Goal: Task Accomplishment & Management: Manage account settings

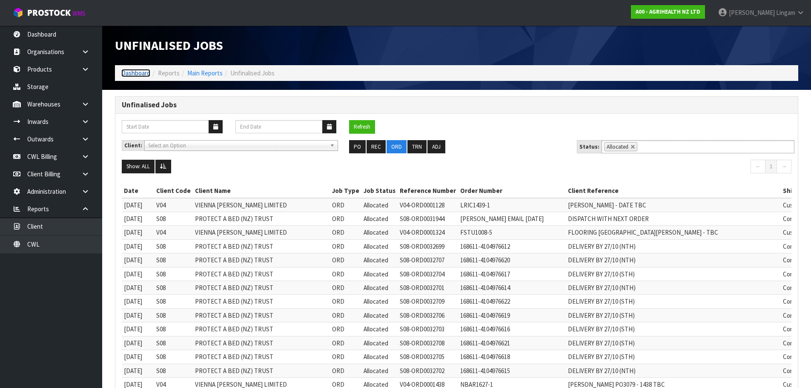
click at [127, 73] on link "Dashboard" at bounding box center [135, 73] width 29 height 8
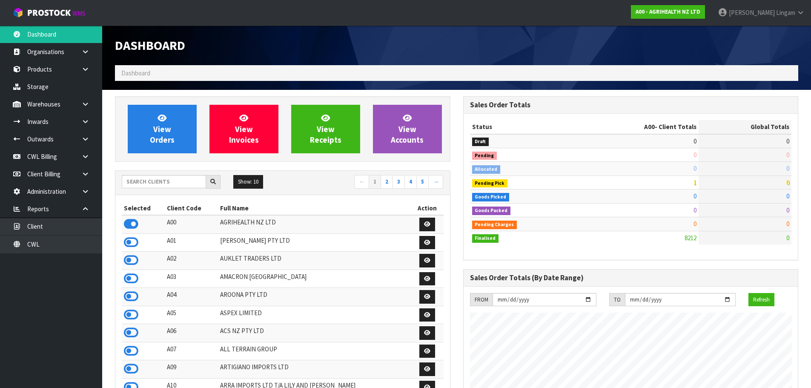
scroll to position [645, 348]
click at [57, 247] on link "CWL" at bounding box center [51, 244] width 102 height 17
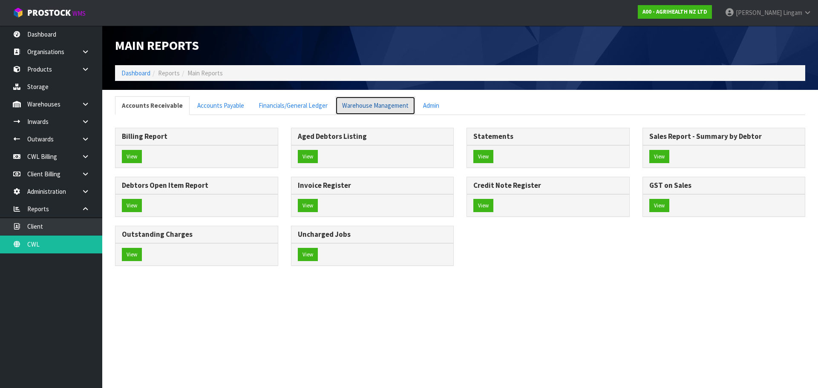
click at [370, 107] on link "Warehouse Management" at bounding box center [375, 105] width 80 height 18
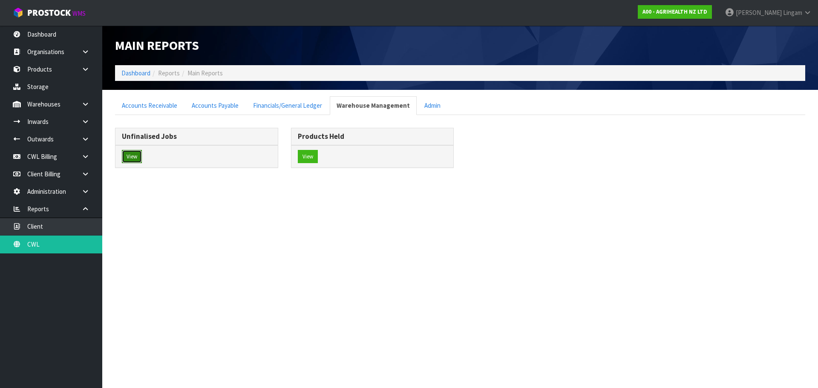
click at [132, 154] on button "View" at bounding box center [132, 157] width 20 height 14
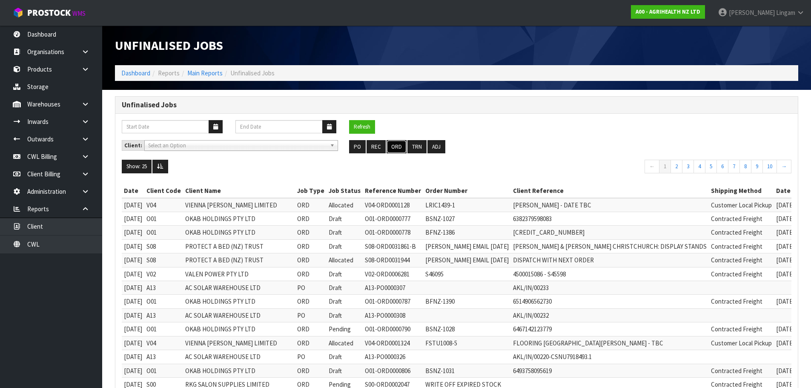
click at [398, 146] on button "ORD" at bounding box center [397, 147] width 20 height 14
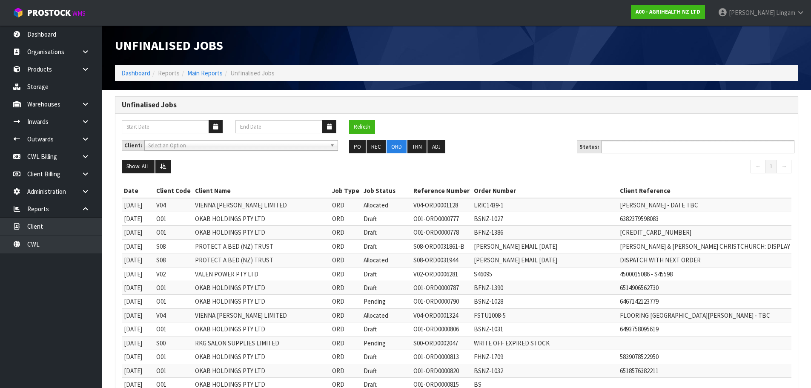
click at [654, 142] on input "text" at bounding box center [635, 146] width 63 height 11
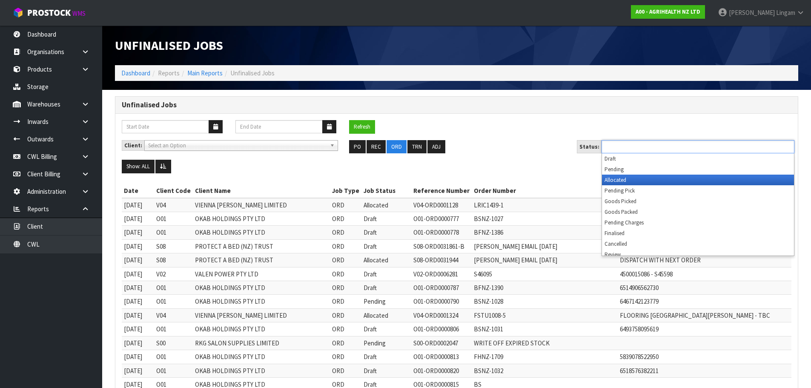
click at [650, 181] on li "Allocated" at bounding box center [698, 180] width 192 height 11
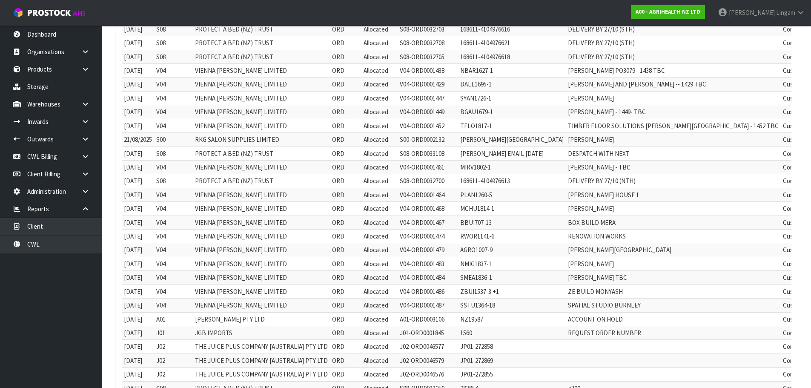
scroll to position [58, 0]
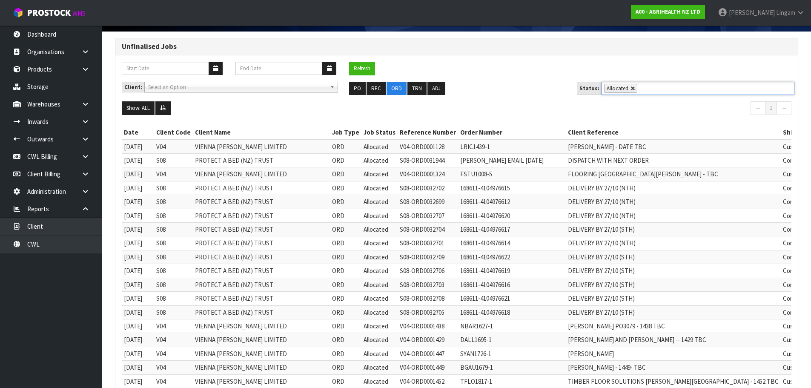
click at [631, 87] on link at bounding box center [633, 88] width 5 height 5
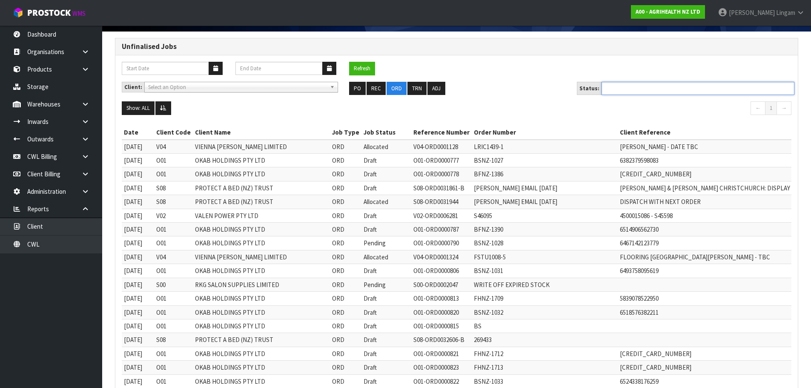
click at [629, 87] on ul at bounding box center [698, 88] width 193 height 13
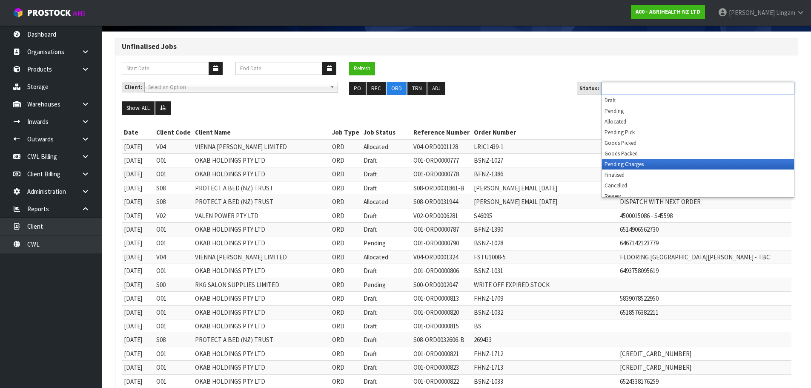
click at [635, 164] on li "Pending Charges" at bounding box center [698, 164] width 192 height 11
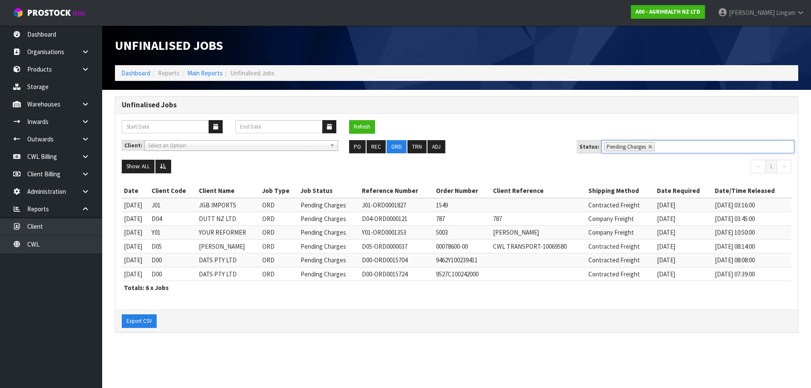
scroll to position [0, 0]
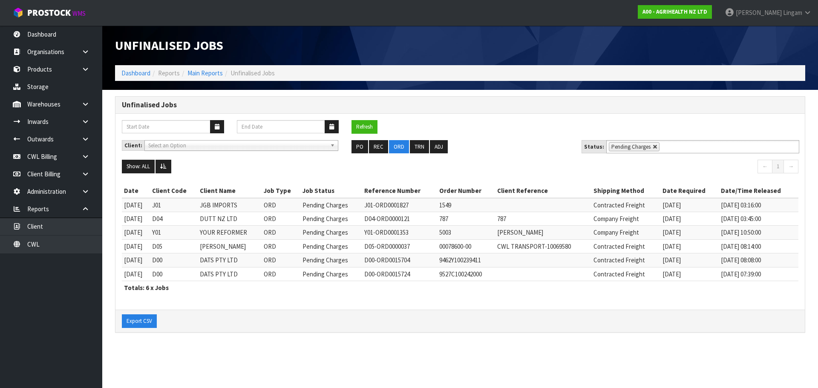
click at [653, 147] on link at bounding box center [655, 146] width 5 height 5
type input "Select Some Options"
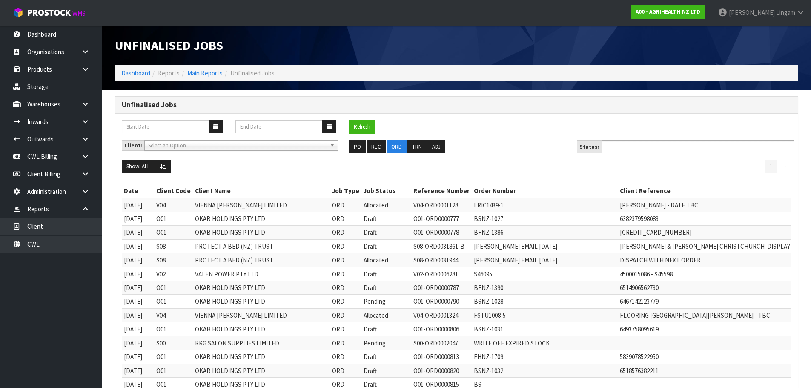
click at [647, 146] on input "text" at bounding box center [635, 146] width 63 height 11
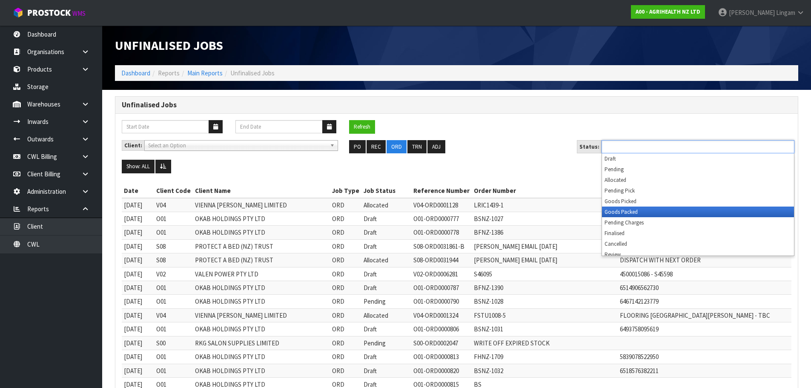
click at [623, 213] on li "Goods Packed" at bounding box center [698, 212] width 192 height 11
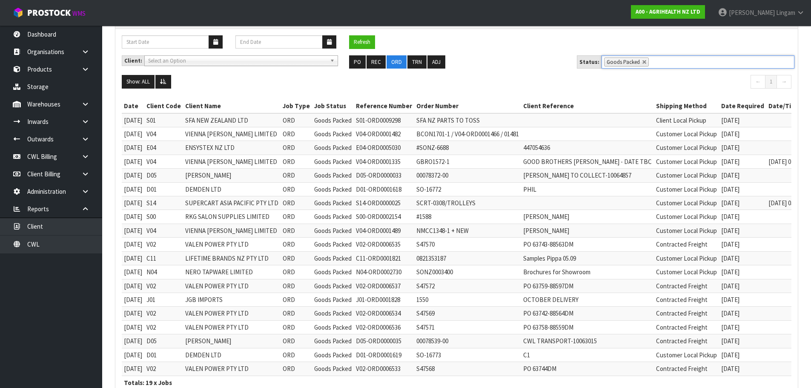
scroll to position [85, 0]
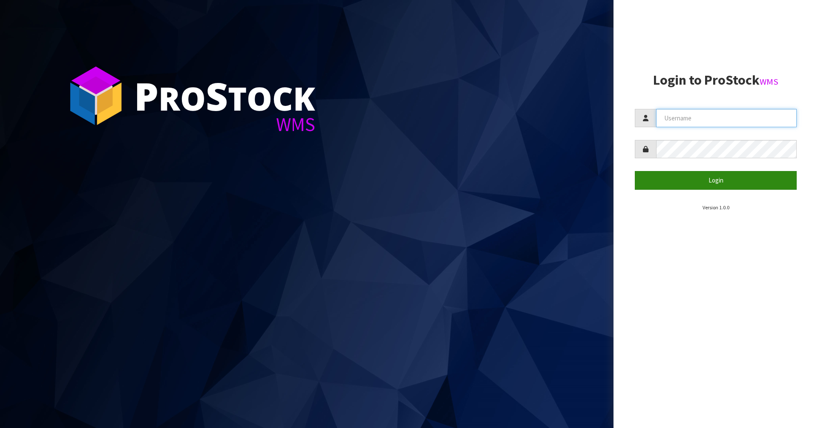
type input "[PERSON_NAME][EMAIL_ADDRESS][DOMAIN_NAME]"
click at [720, 179] on button "Login" at bounding box center [716, 180] width 162 height 18
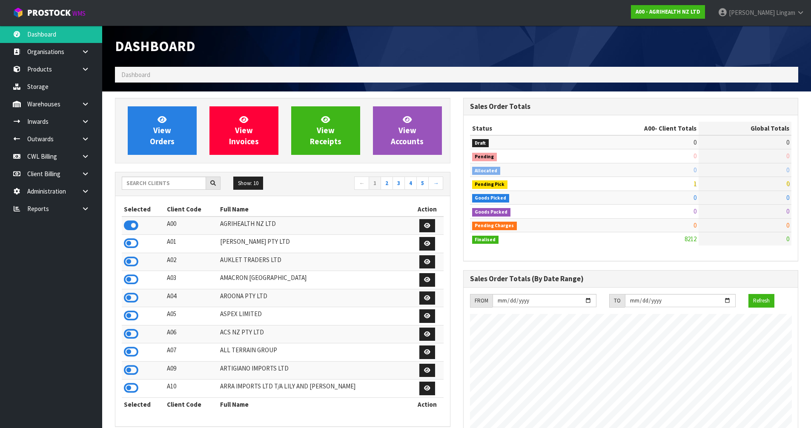
scroll to position [645, 348]
click at [191, 185] on input "text" at bounding box center [164, 183] width 84 height 13
click at [140, 184] on input "text" at bounding box center [164, 183] width 84 height 13
click at [143, 185] on input "text" at bounding box center [164, 183] width 84 height 13
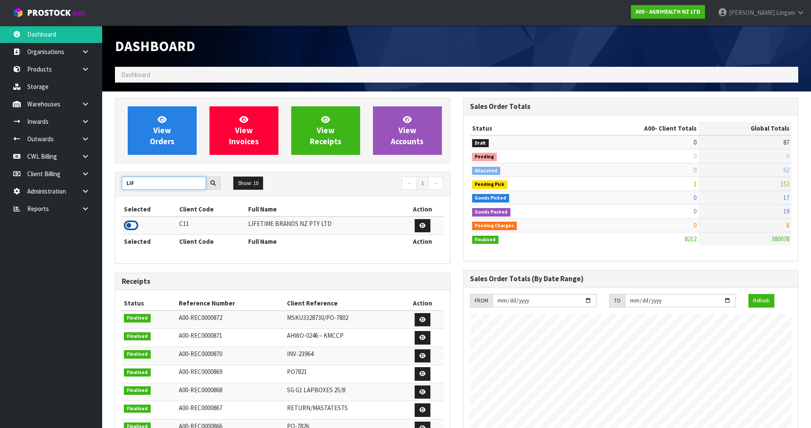
type input "LIF"
click at [131, 226] on icon at bounding box center [131, 225] width 14 height 13
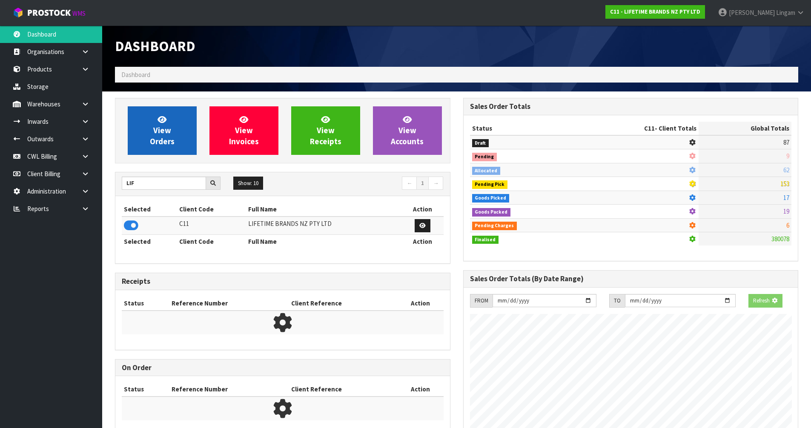
scroll to position [531, 348]
click at [167, 137] on span "View Orders" at bounding box center [162, 131] width 25 height 32
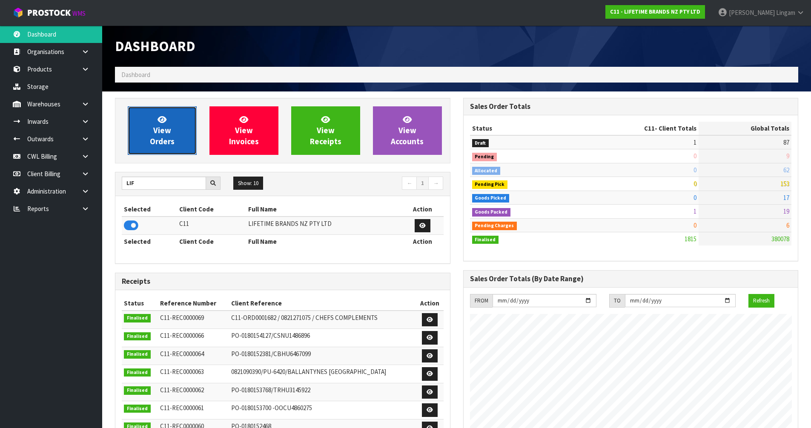
scroll to position [645, 348]
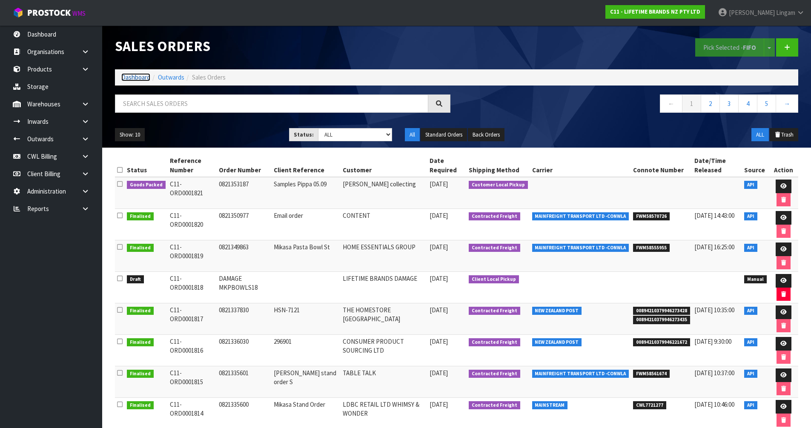
click at [138, 78] on link "Dashboard" at bounding box center [135, 77] width 29 height 8
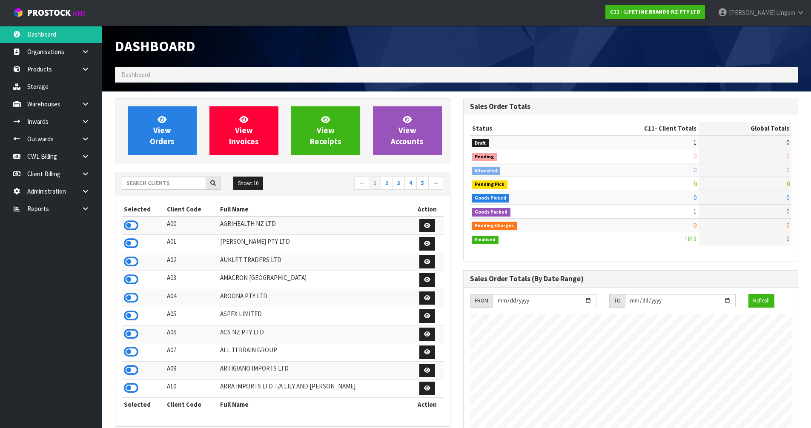
scroll to position [645, 348]
click at [155, 181] on input "text" at bounding box center [164, 183] width 84 height 13
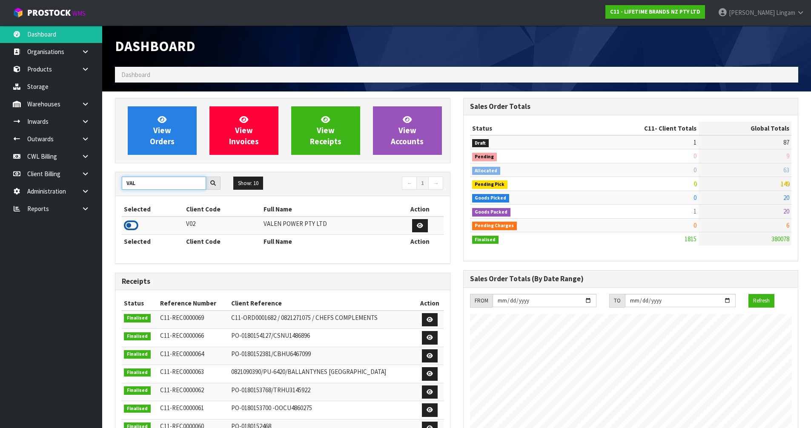
type input "VAL"
click at [135, 226] on icon at bounding box center [131, 225] width 14 height 13
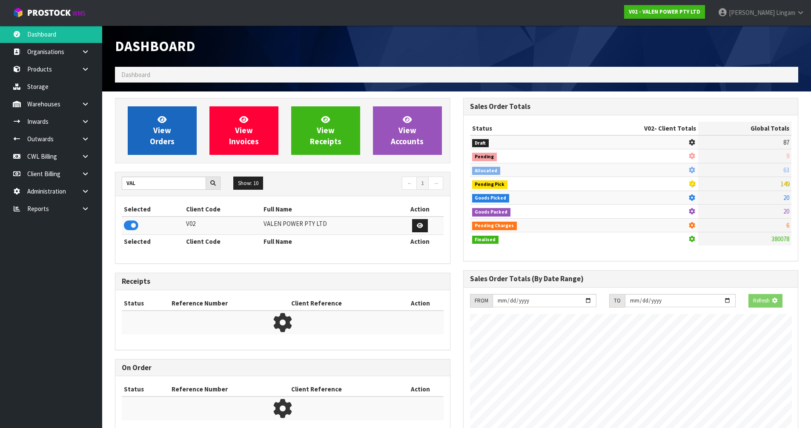
scroll to position [531, 348]
click at [165, 129] on span "View Orders" at bounding box center [162, 131] width 25 height 32
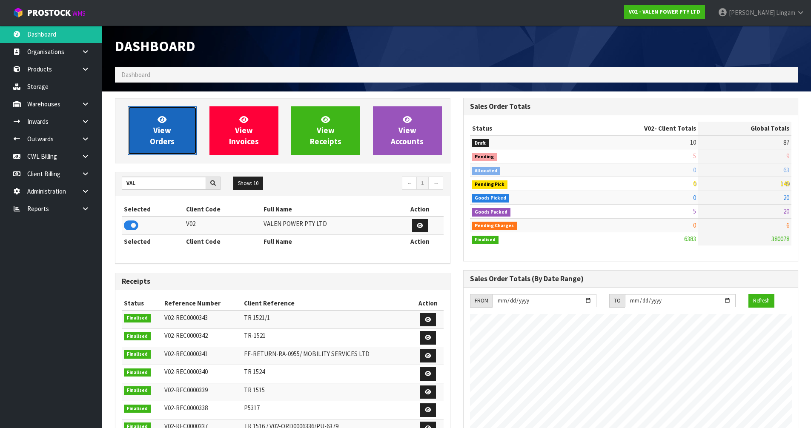
scroll to position [645, 348]
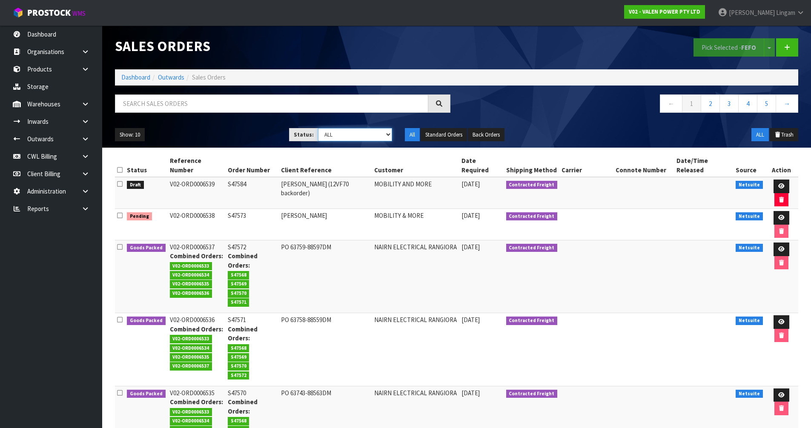
drag, startPoint x: 385, startPoint y: 133, endPoint x: 376, endPoint y: 139, distance: 10.4
click at [385, 133] on select "Draft Pending Allocated Pending Pick Goods Picked Goods Packed Pending Charges …" at bounding box center [355, 134] width 74 height 13
select select "string:5"
click at [318, 128] on select "Draft Pending Allocated Pending Pick Goods Picked Goods Packed Pending Charges …" at bounding box center [355, 134] width 74 height 13
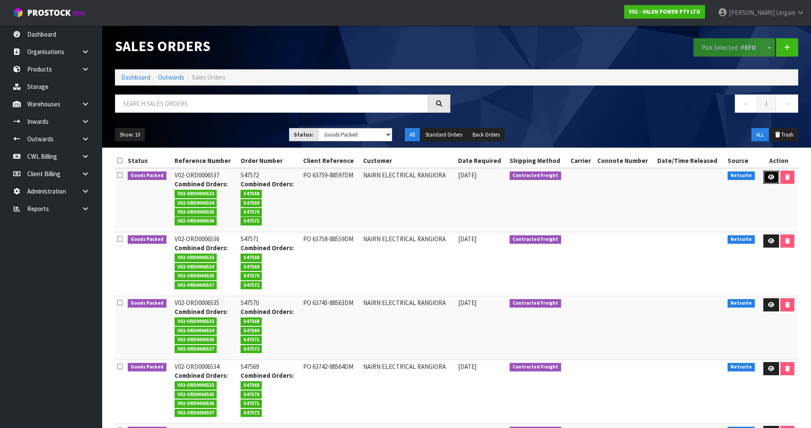
click at [773, 176] on icon at bounding box center [771, 178] width 6 height 6
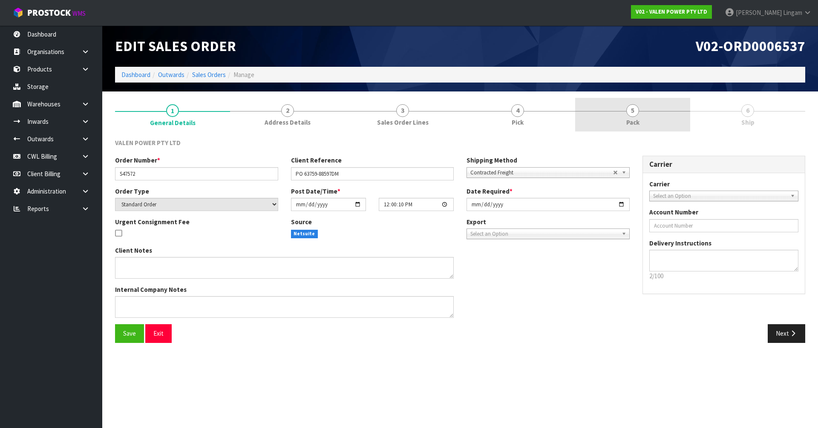
click at [644, 123] on link "5 Pack" at bounding box center [632, 115] width 115 height 34
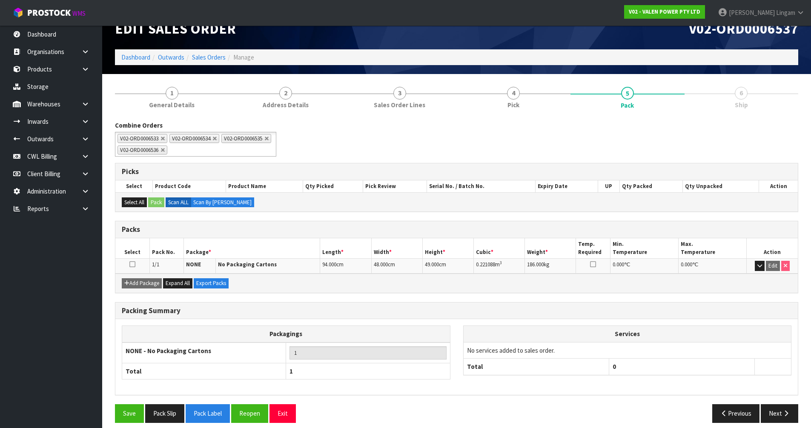
scroll to position [25, 0]
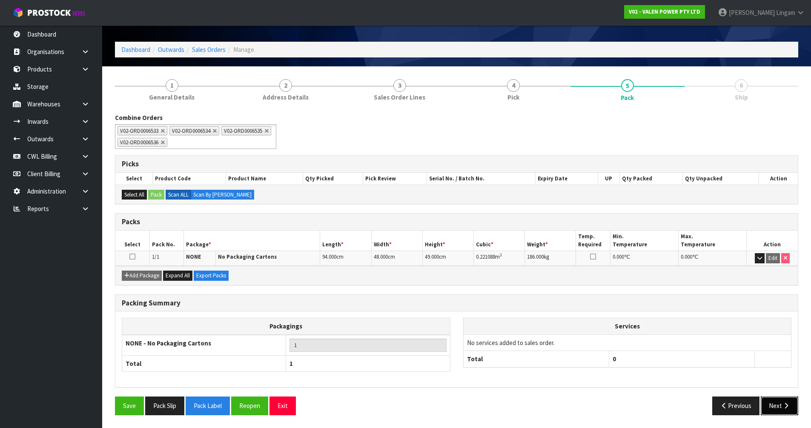
click at [776, 406] on button "Next" at bounding box center [779, 406] width 37 height 18
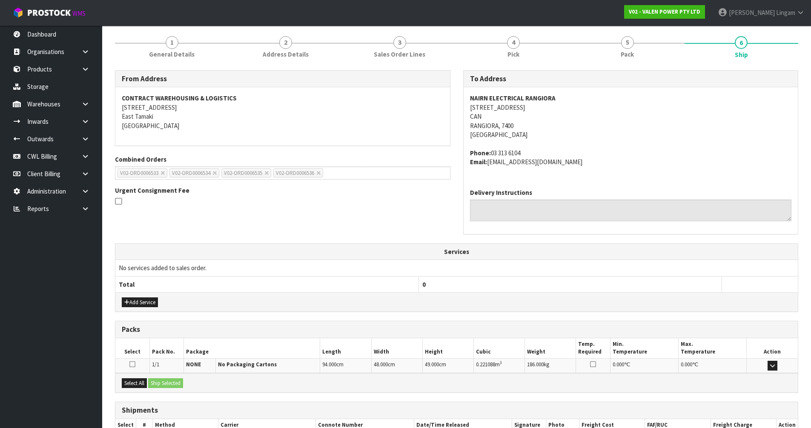
scroll to position [124, 0]
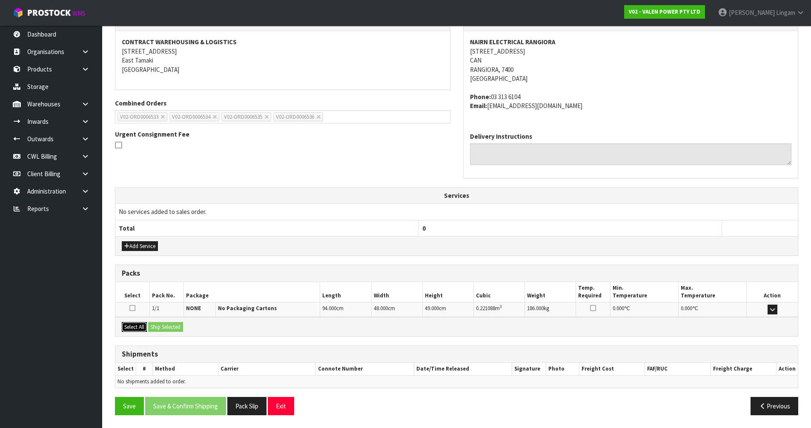
drag, startPoint x: 127, startPoint y: 326, endPoint x: 160, endPoint y: 327, distance: 32.4
click at [132, 325] on button "Select All" at bounding box center [134, 327] width 25 height 10
click at [166, 327] on button "Ship Selected" at bounding box center [165, 327] width 35 height 10
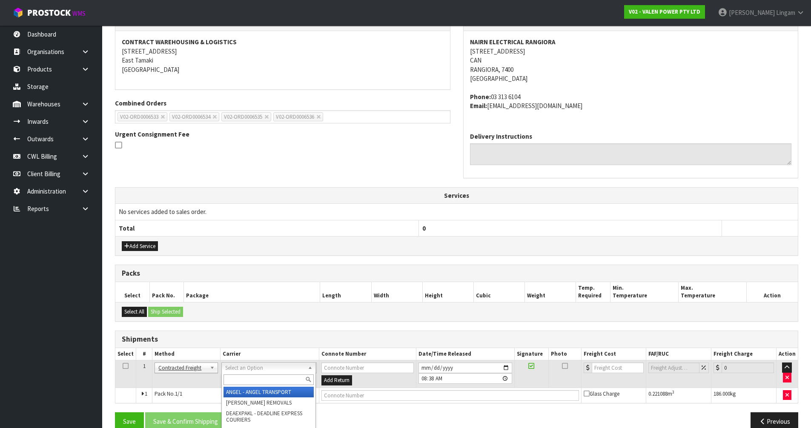
click at [232, 383] on input "text" at bounding box center [269, 380] width 90 height 11
type input "de"
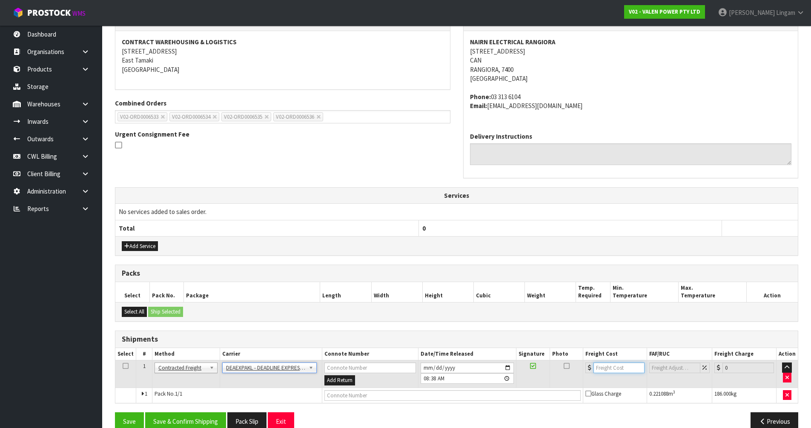
click at [603, 366] on input "number" at bounding box center [620, 368] width 52 height 11
type input "20"
click at [136, 423] on button "Save" at bounding box center [129, 422] width 29 height 18
drag, startPoint x: 610, startPoint y: 368, endPoint x: 582, endPoint y: 371, distance: 28.3
click at [582, 371] on tr "1 Client Local Pickup Customer Local Pickup Company Freight Contracted Freight …" at bounding box center [456, 375] width 683 height 28
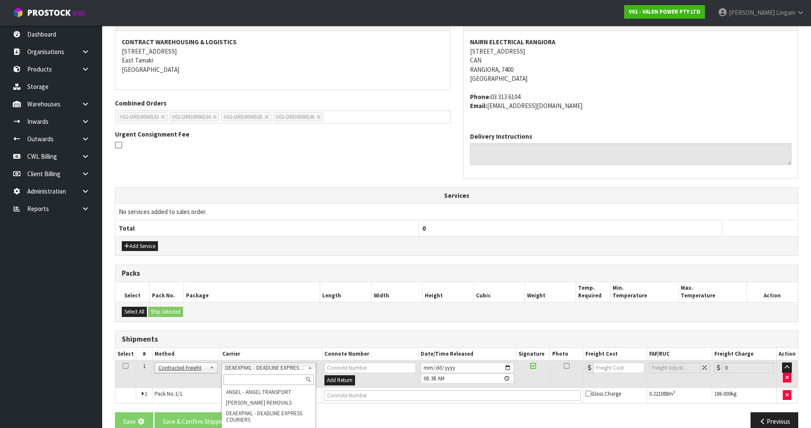
click at [299, 343] on h3 "Shipments" at bounding box center [457, 340] width 670 height 8
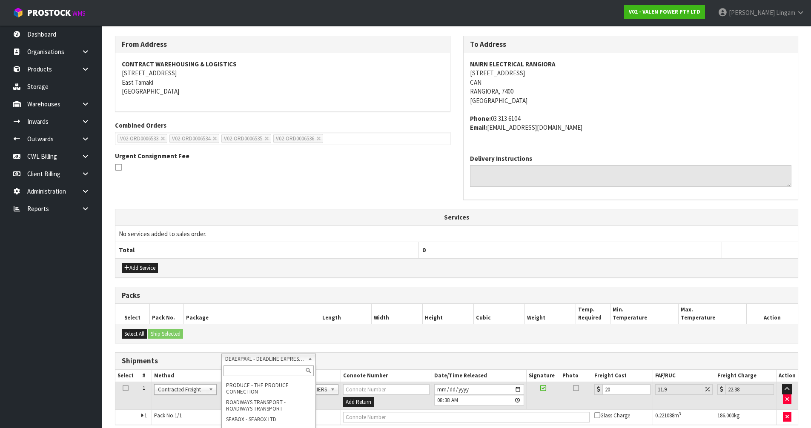
scroll to position [187, 0]
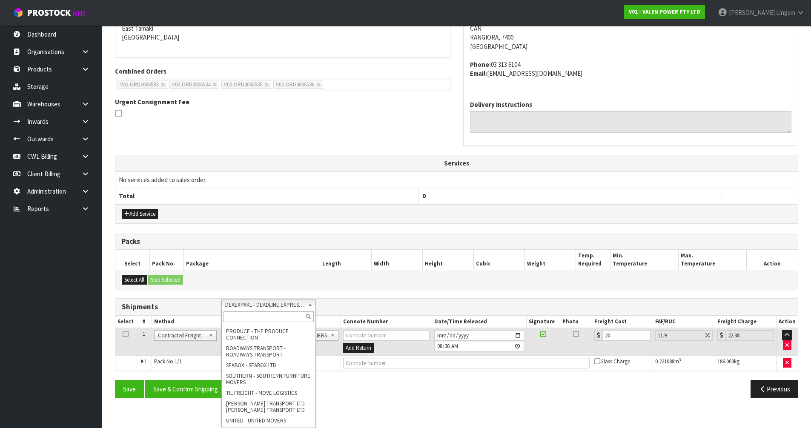
click at [383, 207] on div "Add Service" at bounding box center [456, 213] width 683 height 19
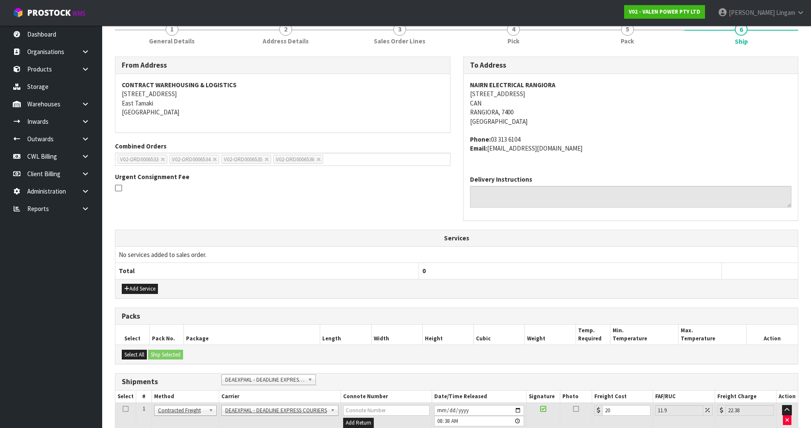
scroll to position [0, 0]
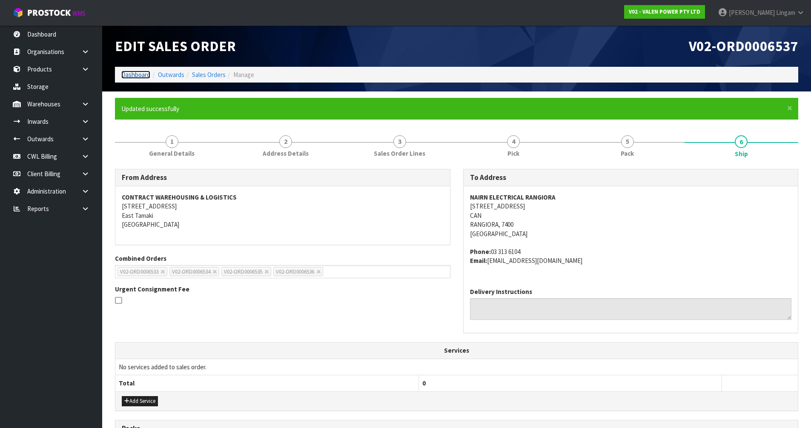
click at [133, 76] on link "Dashboard" at bounding box center [135, 75] width 29 height 8
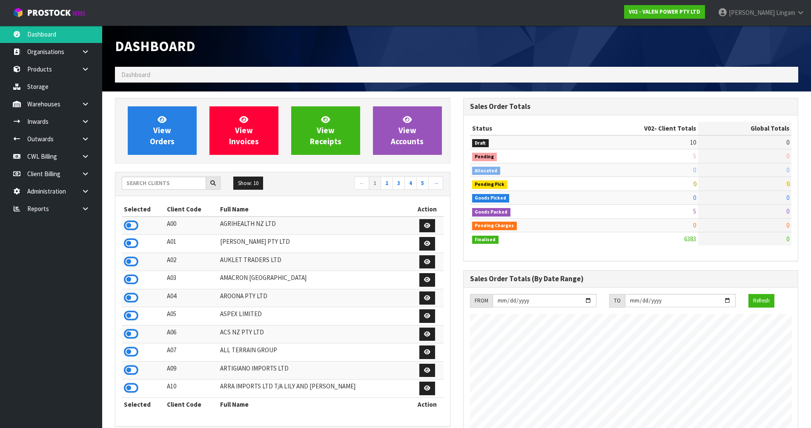
scroll to position [645, 348]
click at [173, 184] on input "text" at bounding box center [164, 183] width 84 height 13
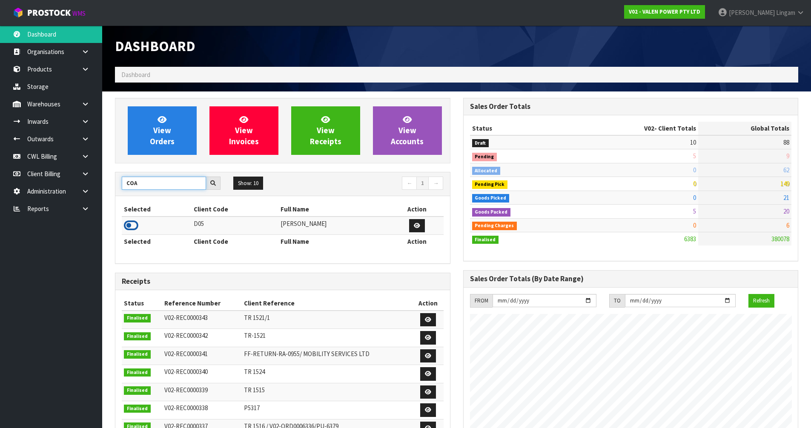
type input "COA"
click at [131, 227] on icon at bounding box center [131, 225] width 14 height 13
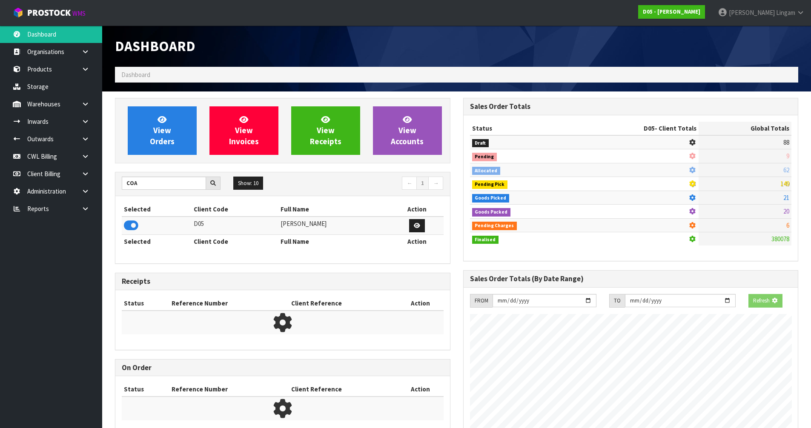
scroll to position [531, 348]
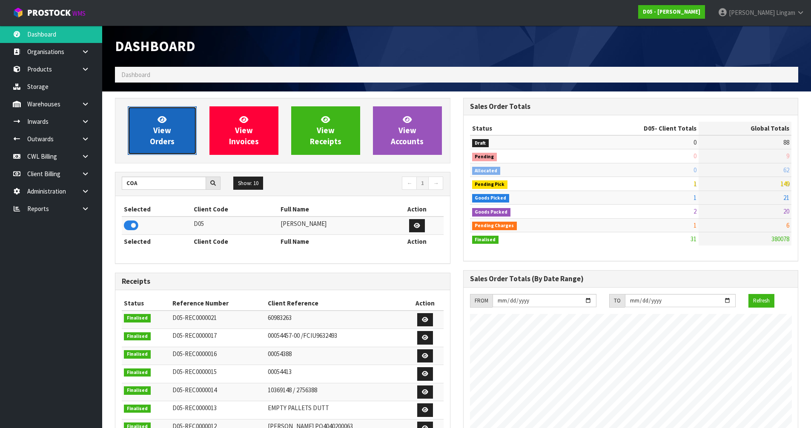
click at [162, 140] on span "View Orders" at bounding box center [162, 131] width 25 height 32
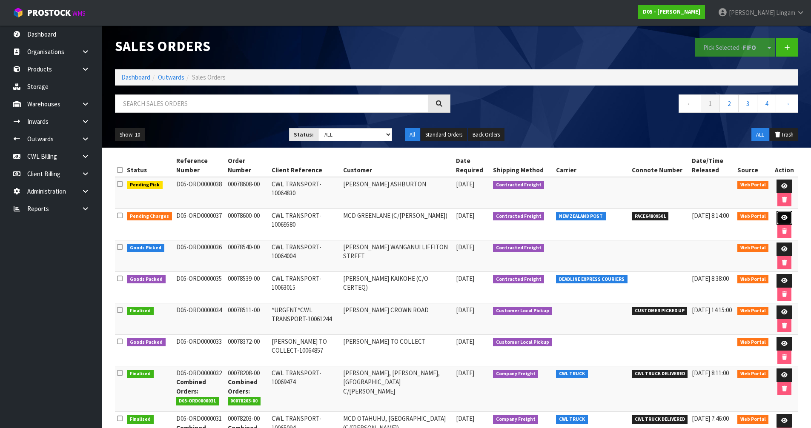
click at [785, 217] on icon at bounding box center [785, 218] width 6 height 6
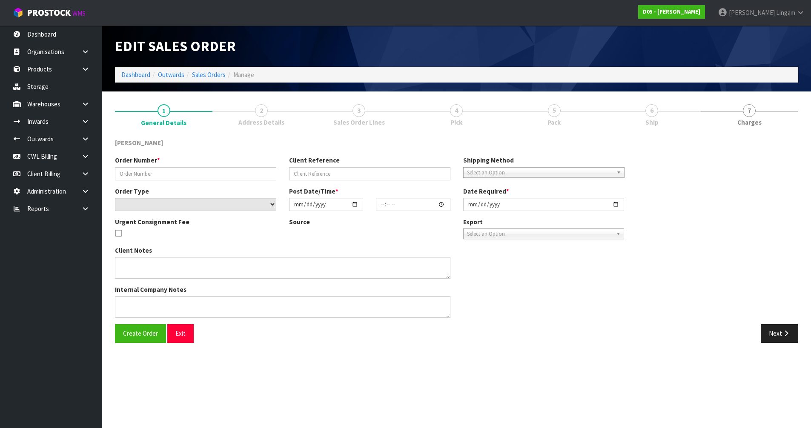
type input "00078600-00"
type input "CWL TRANSPORT-10069580"
select select "number:0"
type input "[DATE]"
type input "12:00:00.000"
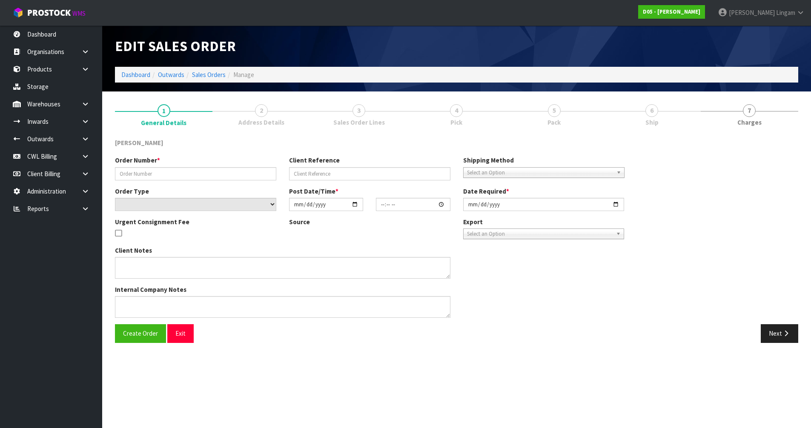
type input "[DATE]"
type textarea "FORKLIFT ON SITE DDD 8/9"
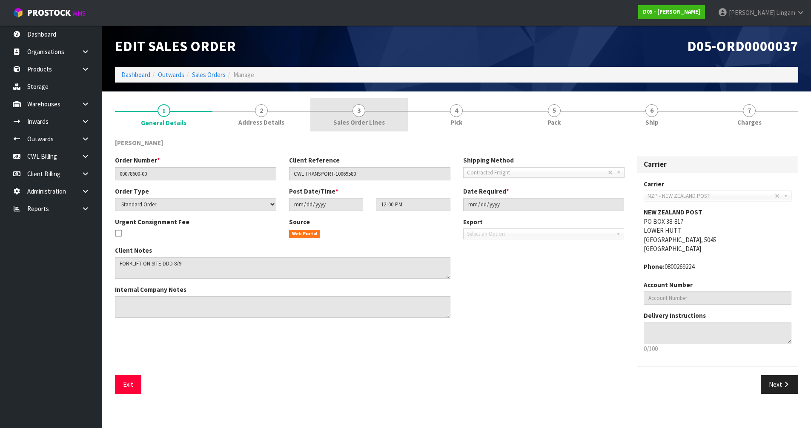
click at [354, 121] on span "Sales Order Lines" at bounding box center [360, 122] width 52 height 9
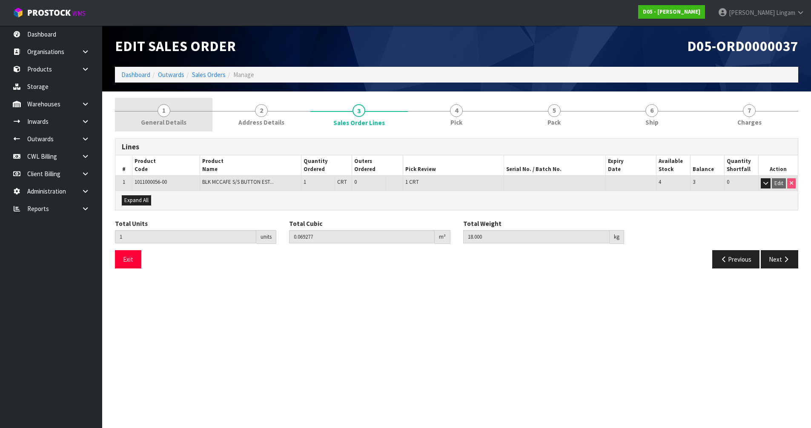
click at [192, 115] on link "1 General Details" at bounding box center [164, 115] width 98 height 34
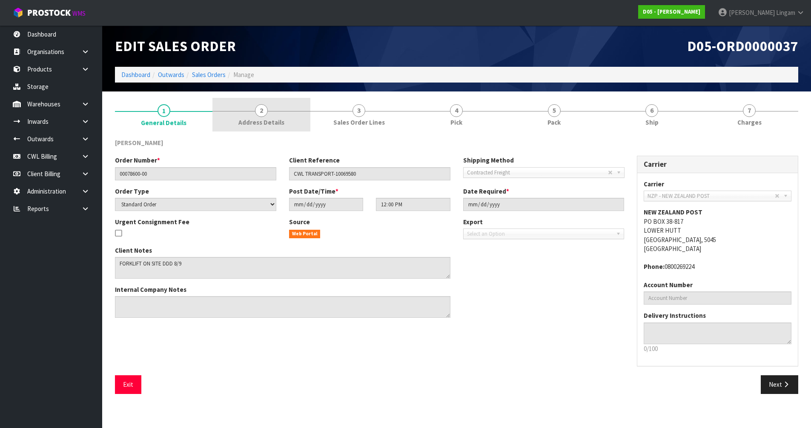
click at [288, 115] on link "2 Address Details" at bounding box center [262, 115] width 98 height 34
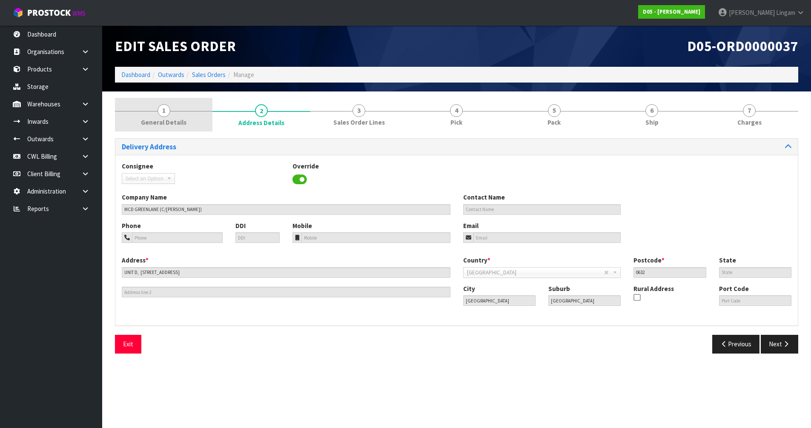
click at [178, 117] on link "1 General Details" at bounding box center [164, 115] width 98 height 34
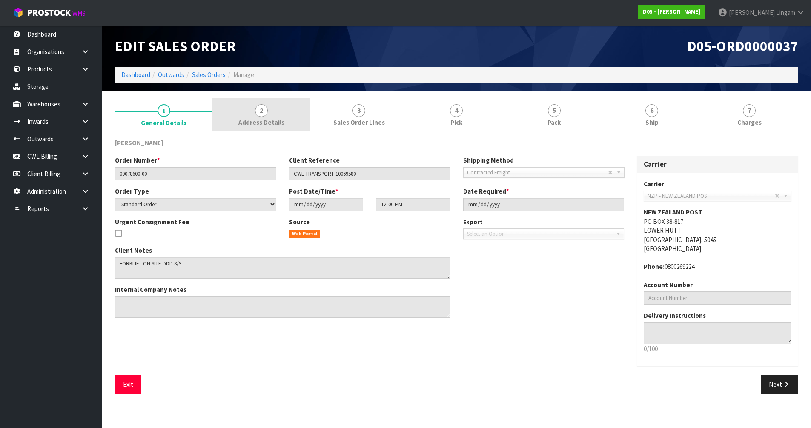
click at [291, 124] on link "2 Address Details" at bounding box center [262, 115] width 98 height 34
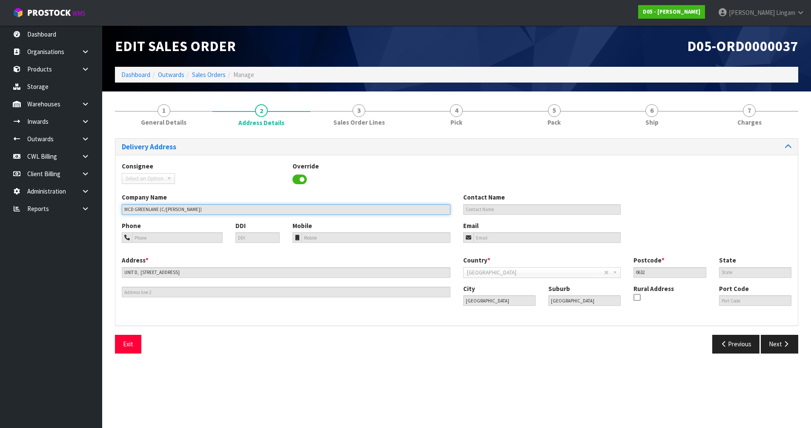
drag, startPoint x: 192, startPoint y: 208, endPoint x: 120, endPoint y: 212, distance: 72.1
click at [120, 212] on div "Company Name MCD GREENLANE (C/[PERSON_NAME])" at bounding box center [286, 204] width 342 height 22
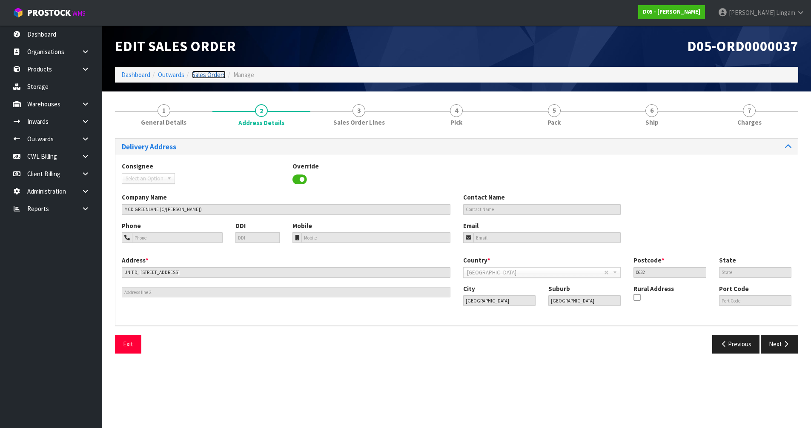
click at [208, 77] on link "Sales Orders" at bounding box center [209, 75] width 34 height 8
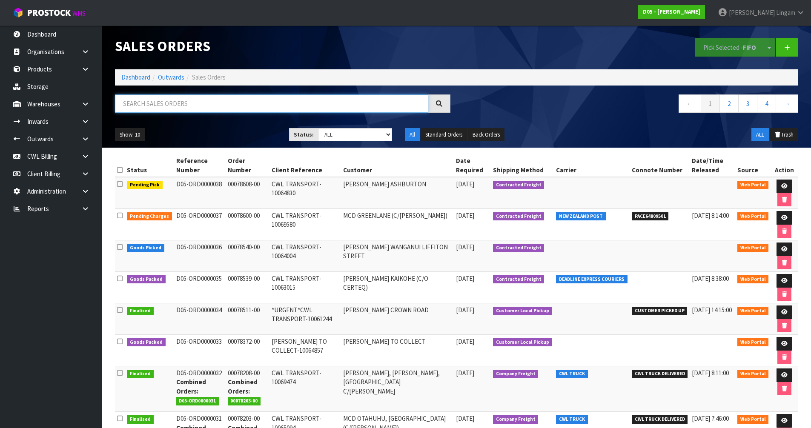
click at [275, 105] on input "text" at bounding box center [271, 104] width 313 height 18
paste input "MCD GREENLANE (C/[PERSON_NAME])"
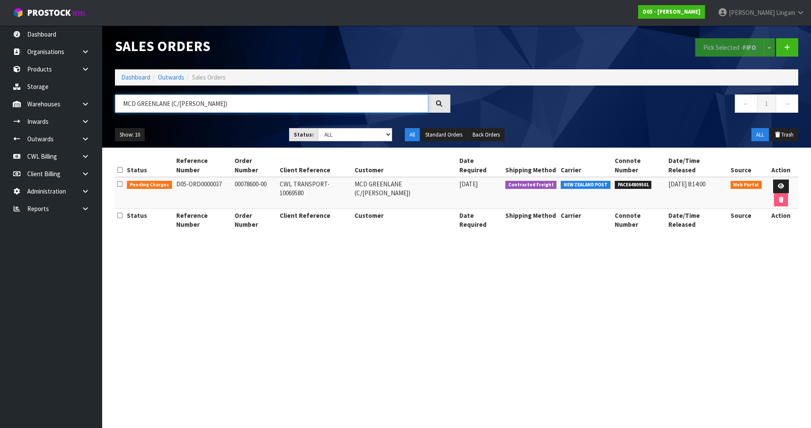
click at [224, 106] on input "MCD GREENLANE (C/[PERSON_NAME])" at bounding box center [271, 104] width 313 height 18
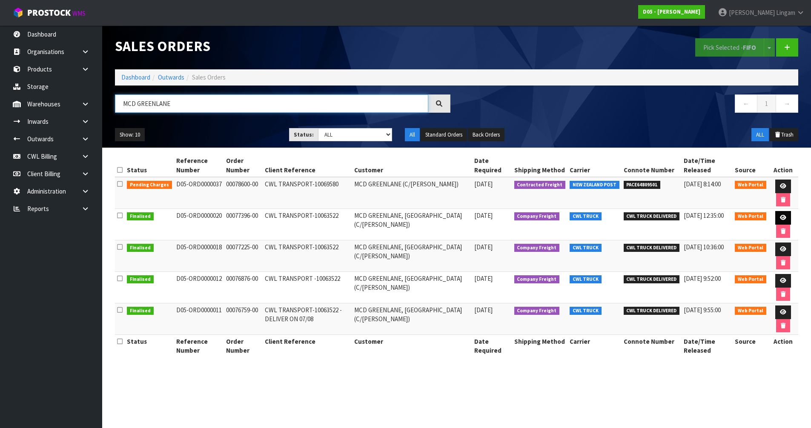
type input "MCD GREENLANE"
click at [779, 215] on link at bounding box center [784, 218] width 16 height 14
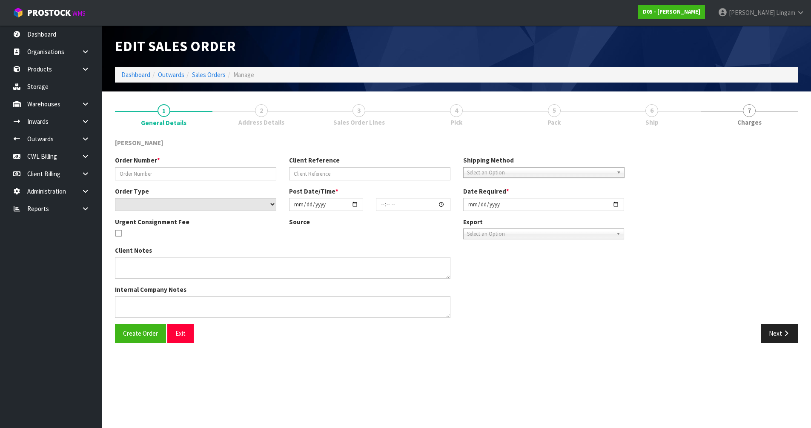
type input "00077396-00"
type input "CWL TRANSPORT-10063522"
select select "number:0"
type input "[DATE]"
type input "22:01:00.000"
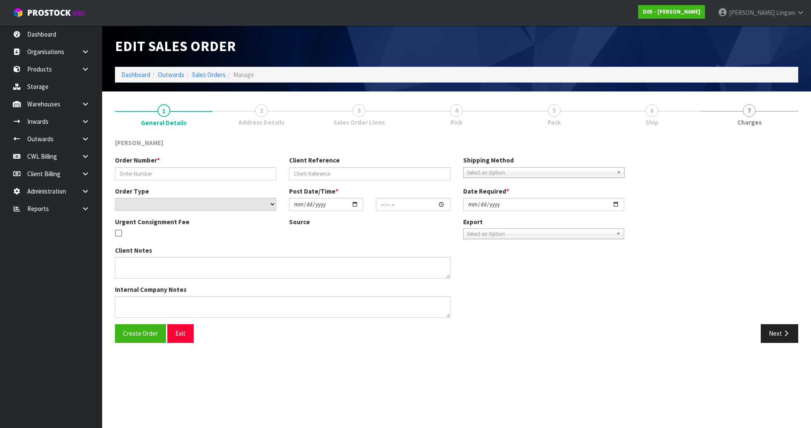
type input "[DATE]"
type textarea "PLEASE DELIVER TO [PERSON_NAME] 15/08"
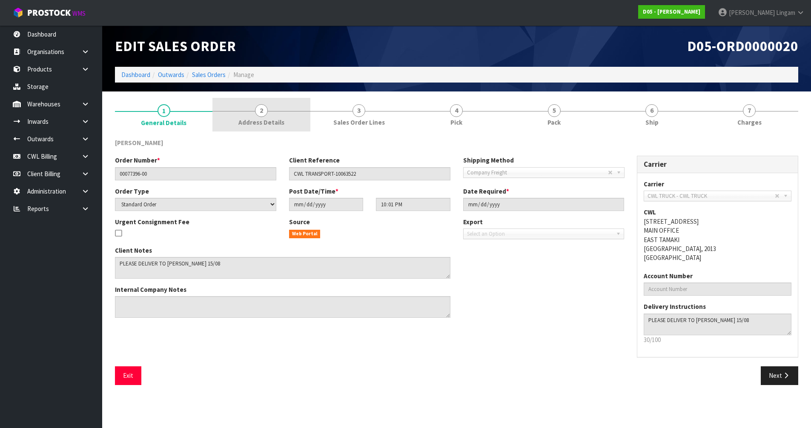
click at [277, 124] on span "Address Details" at bounding box center [262, 122] width 46 height 9
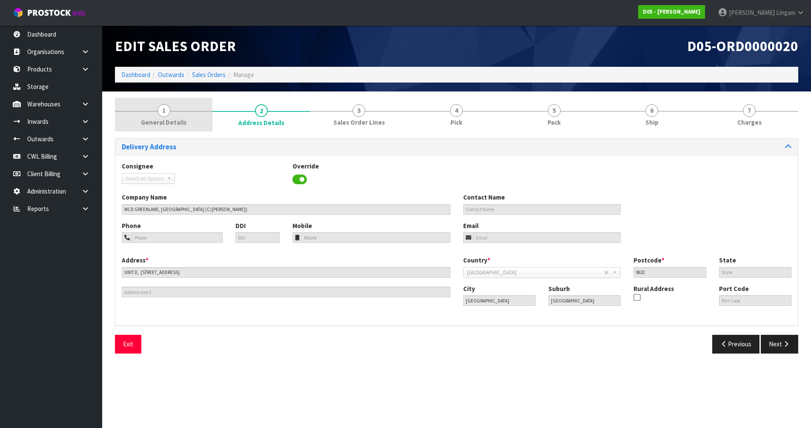
click at [172, 127] on span "General Details" at bounding box center [164, 122] width 46 height 9
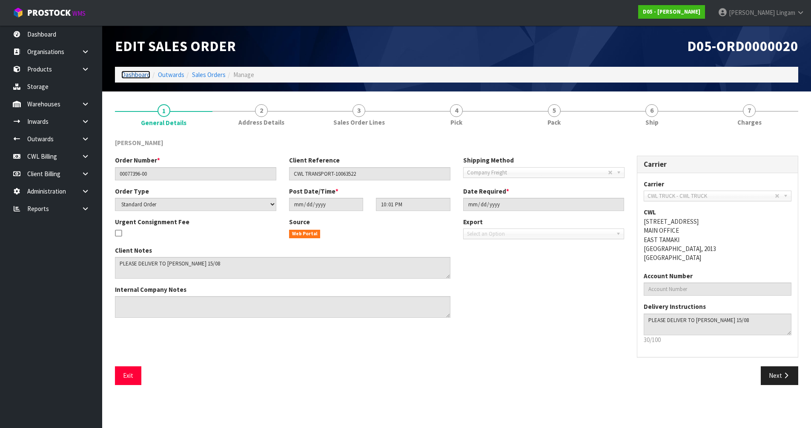
click at [140, 76] on link "Dashboard" at bounding box center [135, 75] width 29 height 8
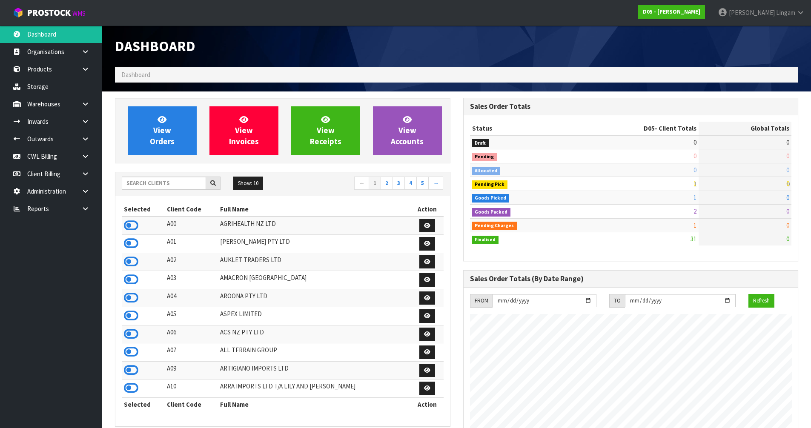
scroll to position [691, 348]
click at [180, 144] on link "View Orders" at bounding box center [162, 130] width 69 height 49
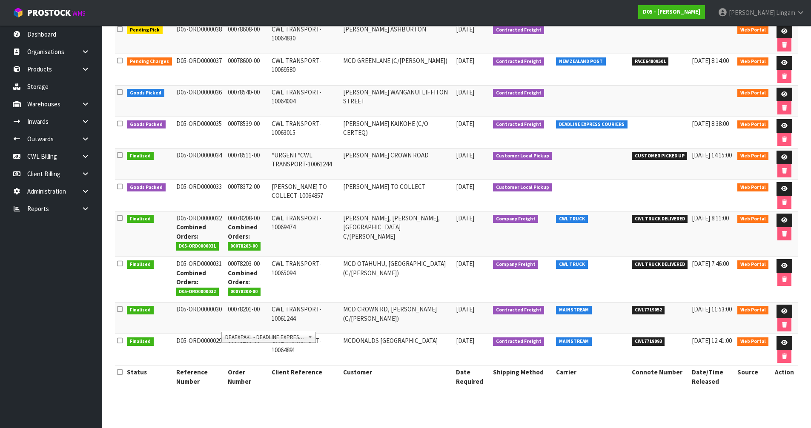
scroll to position [60, 0]
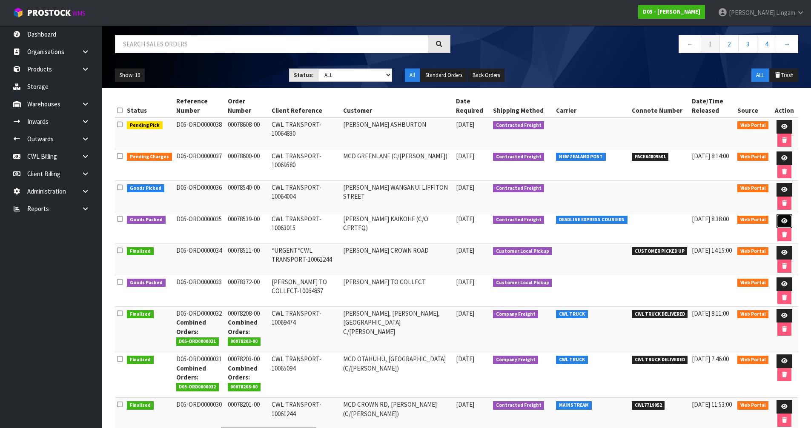
click at [783, 223] on icon at bounding box center [785, 222] width 6 height 6
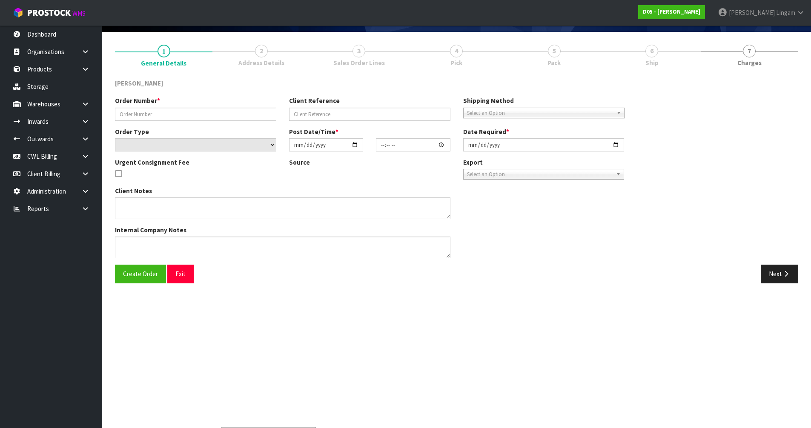
scroll to position [187, 0]
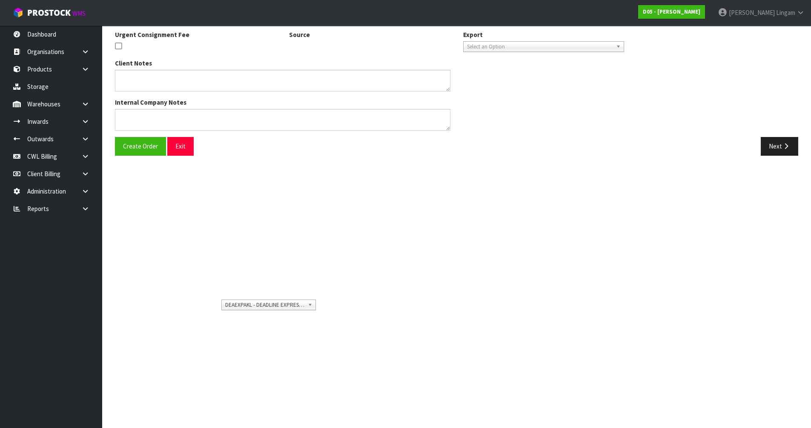
type input "00078539-00"
type input "CWL TRANSPORT-10063015"
select select "number:0"
type input "[DATE]"
type input "12:38:00.000"
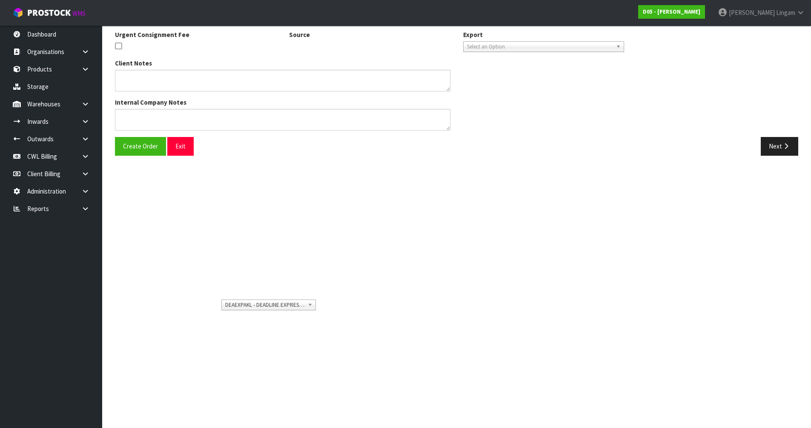
type input "[DATE]"
type textarea "NO FORKLIFT - DDD 12/9 - PLEASE DELIVER ON THE 12/9"
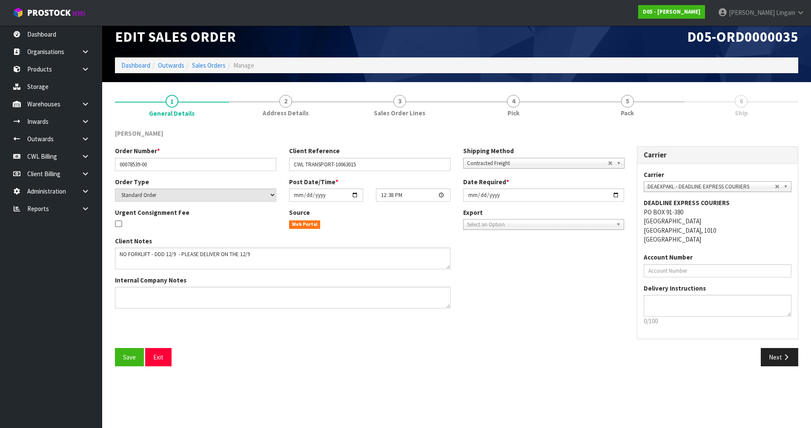
scroll to position [0, 0]
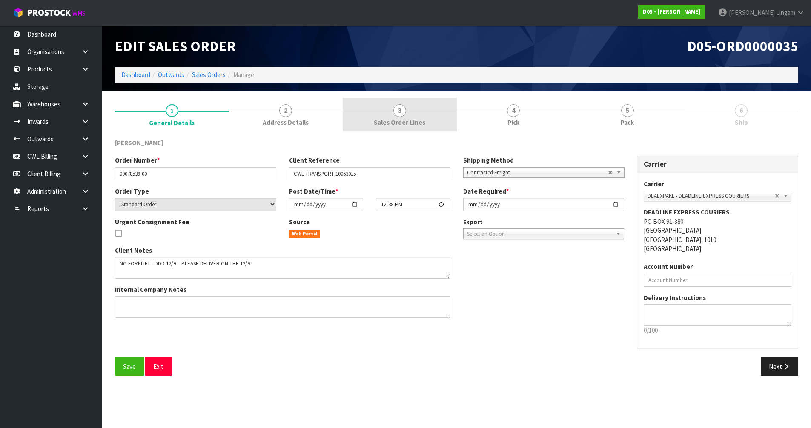
click at [415, 122] on span "Sales Order Lines" at bounding box center [400, 122] width 52 height 9
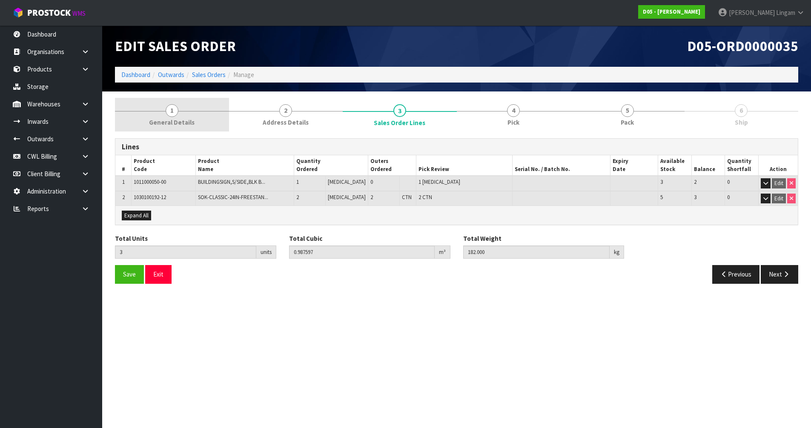
click at [184, 121] on span "General Details" at bounding box center [172, 122] width 46 height 9
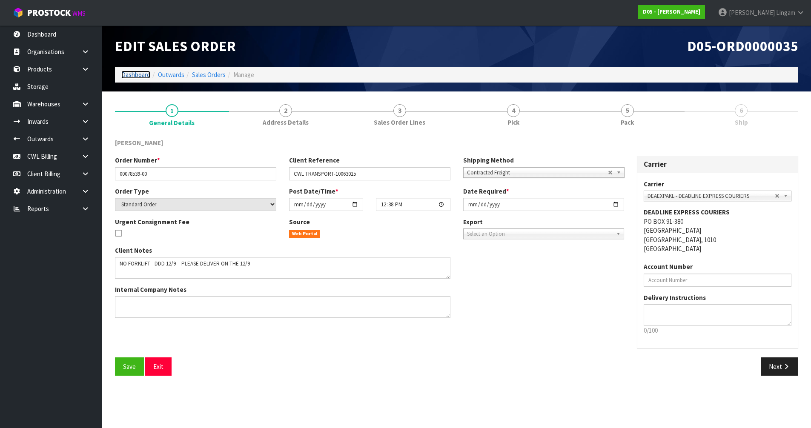
click at [136, 72] on link "Dashboard" at bounding box center [135, 75] width 29 height 8
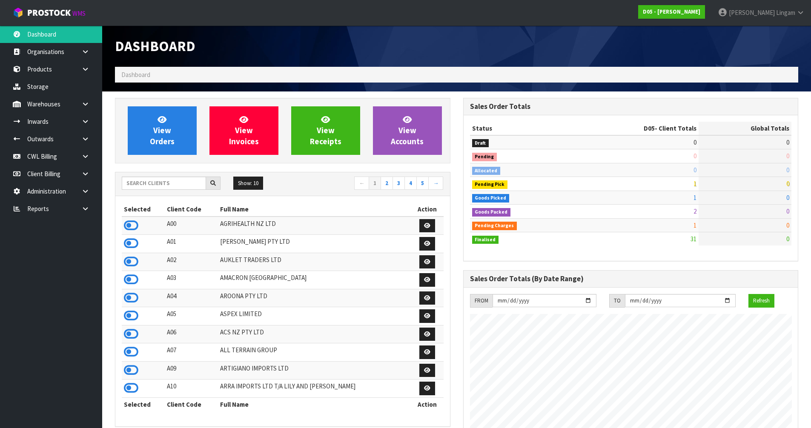
scroll to position [691, 348]
click at [168, 144] on span "View Orders" at bounding box center [162, 131] width 25 height 32
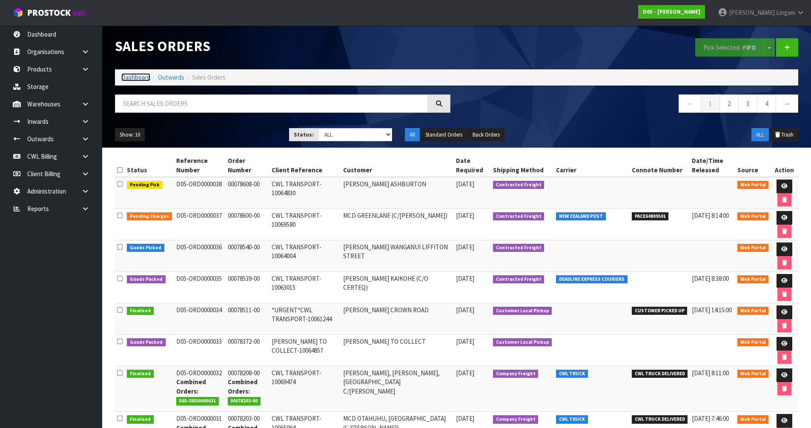
click at [127, 80] on link "Dashboard" at bounding box center [135, 77] width 29 height 8
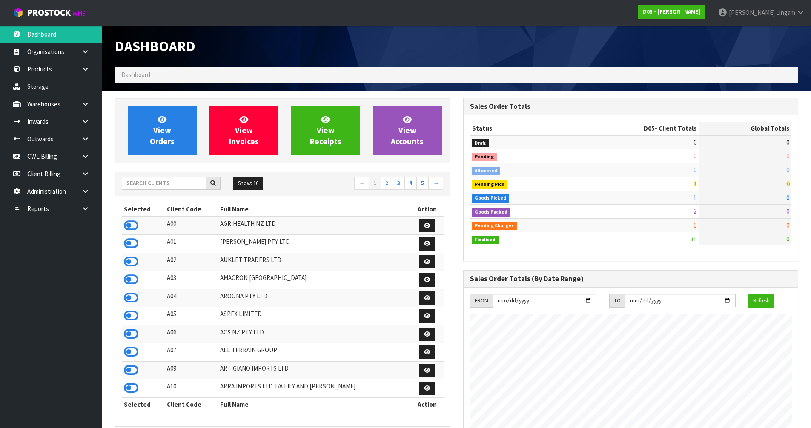
scroll to position [691, 348]
click at [178, 183] on input "text" at bounding box center [164, 183] width 84 height 13
click at [172, 144] on span "View Orders" at bounding box center [162, 131] width 25 height 32
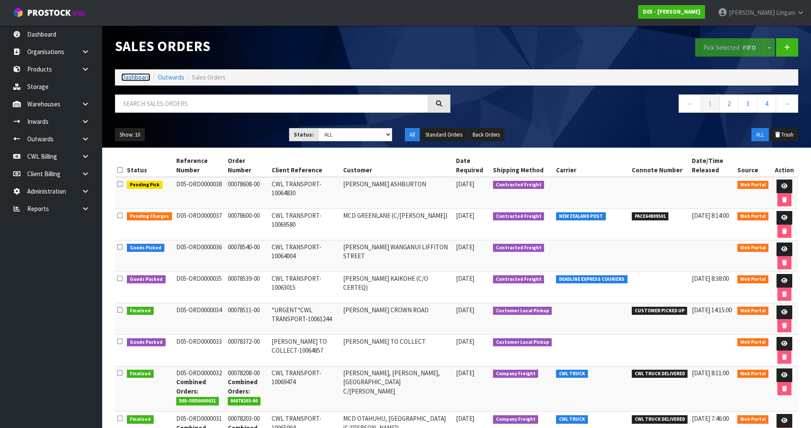
click at [133, 78] on link "Dashboard" at bounding box center [135, 77] width 29 height 8
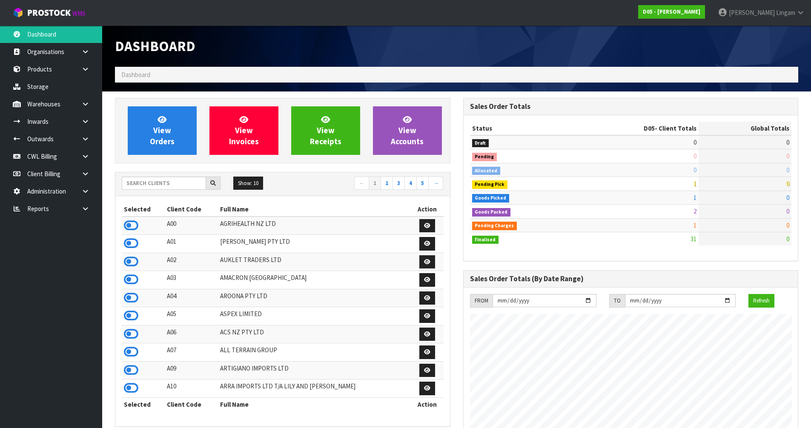
scroll to position [691, 348]
click at [148, 181] on input "text" at bounding box center [164, 183] width 84 height 13
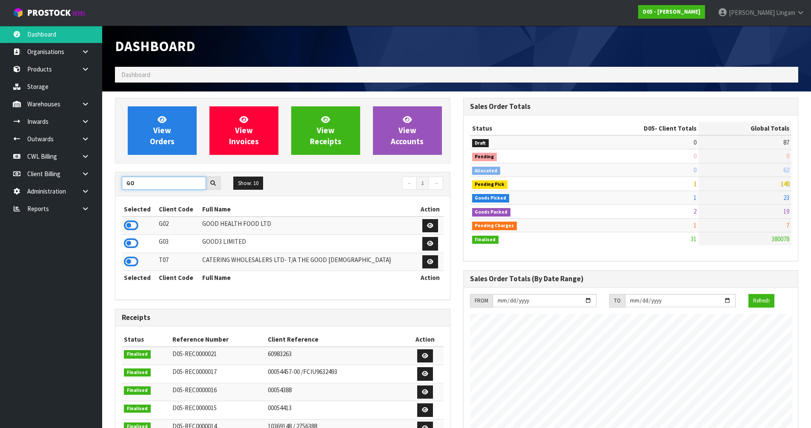
type input "G"
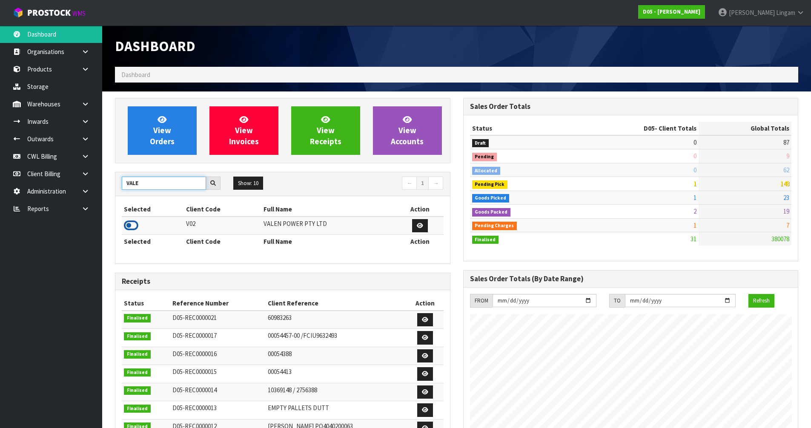
type input "VALE"
click at [131, 227] on icon at bounding box center [131, 225] width 14 height 13
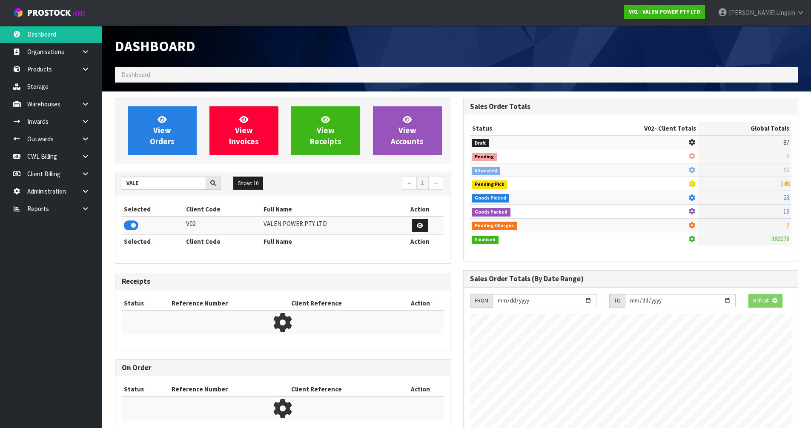
scroll to position [645, 348]
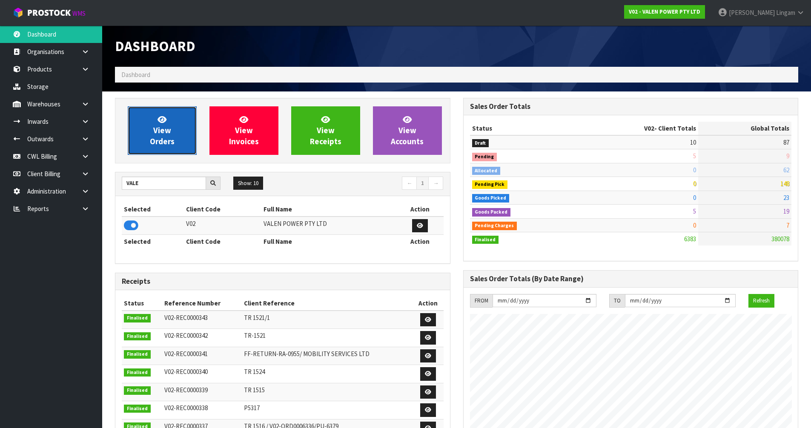
click at [154, 137] on span "View Orders" at bounding box center [162, 131] width 25 height 32
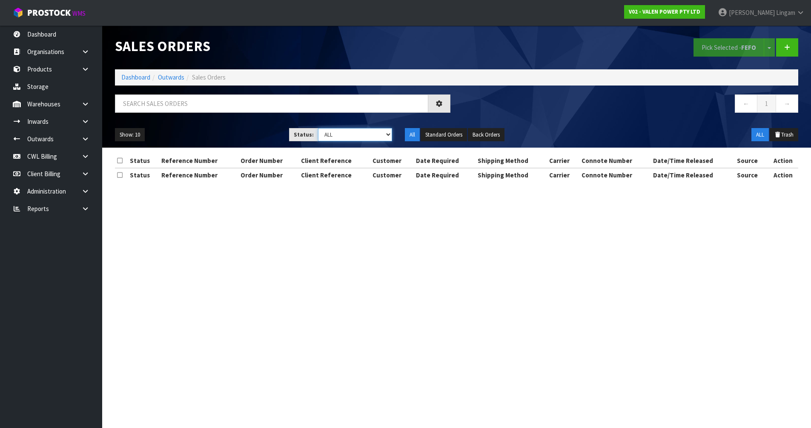
click at [374, 132] on select "Draft Pending Allocated Pending Pick Goods Picked Goods Packed Pending Charges …" at bounding box center [355, 134] width 74 height 13
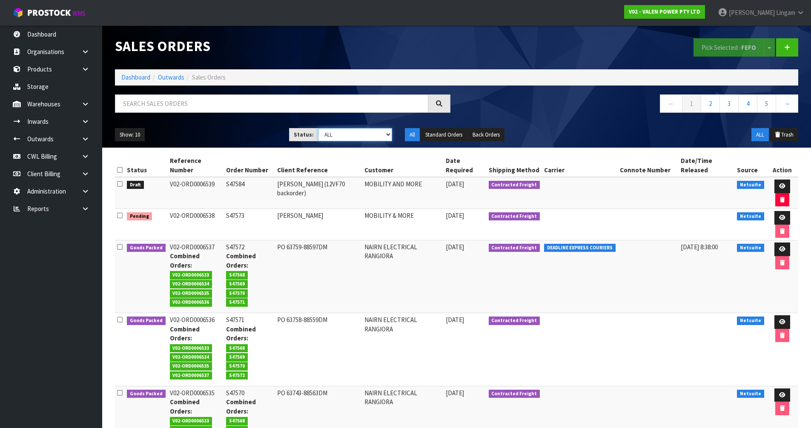
select select "string:5"
click at [318, 128] on select "Draft Pending Allocated Pending Pick Goods Picked Goods Packed Pending Charges …" at bounding box center [355, 134] width 74 height 13
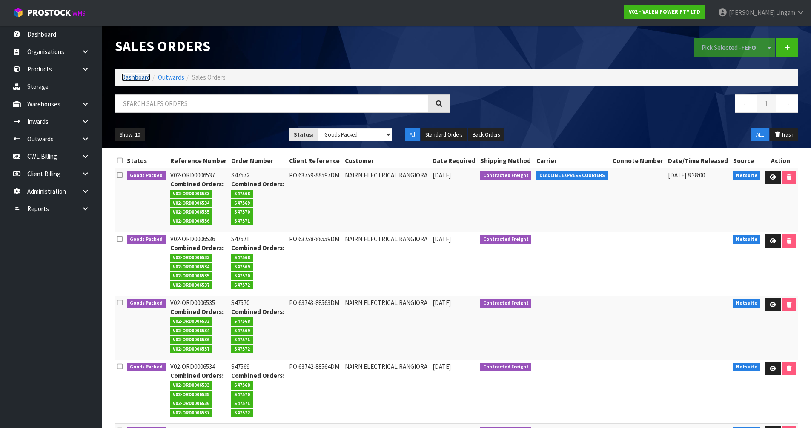
click at [134, 79] on link "Dashboard" at bounding box center [135, 77] width 29 height 8
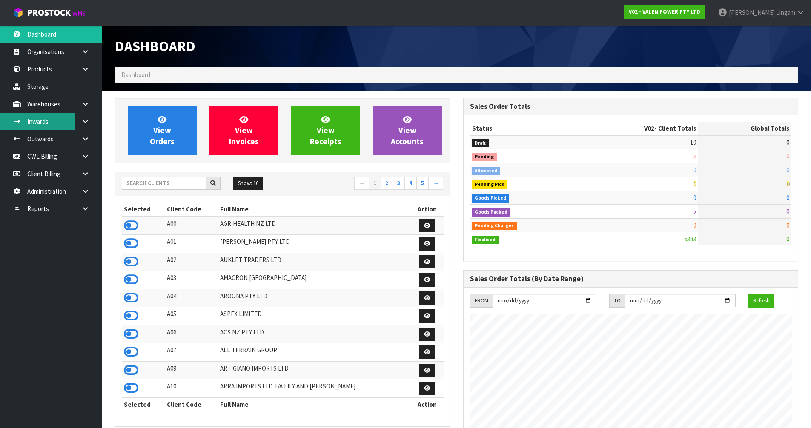
scroll to position [645, 348]
click at [185, 184] on input "text" at bounding box center [164, 183] width 84 height 13
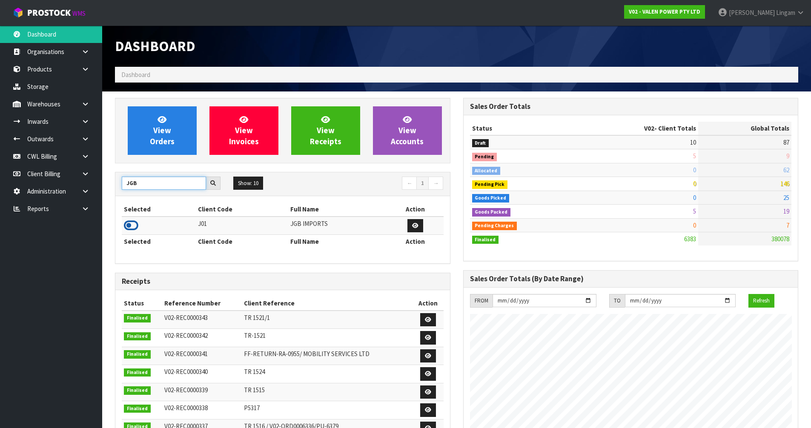
type input "JGB"
click at [132, 224] on icon at bounding box center [131, 225] width 14 height 13
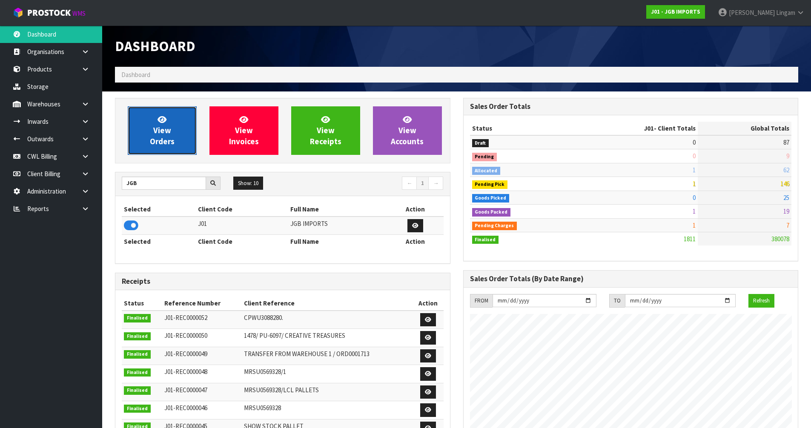
click at [151, 130] on link "View Orders" at bounding box center [162, 130] width 69 height 49
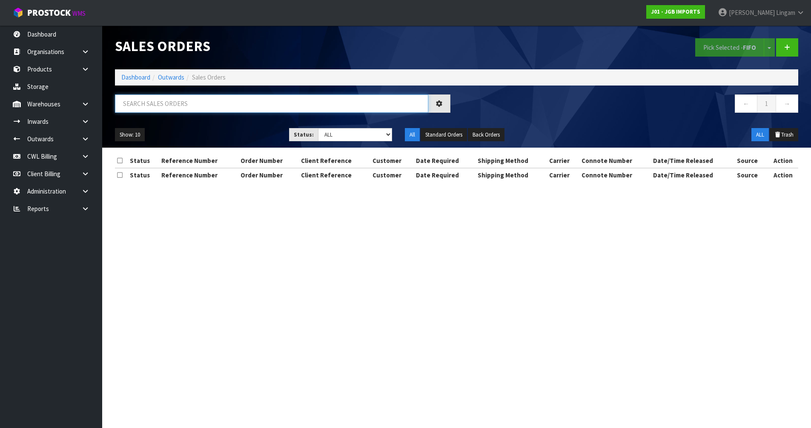
click at [189, 108] on input "text" at bounding box center [271, 104] width 313 height 18
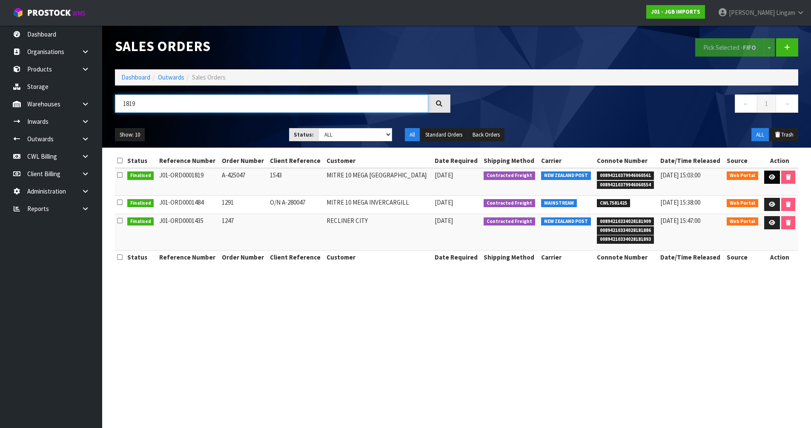
type input "1819"
click at [772, 179] on icon at bounding box center [772, 178] width 6 height 6
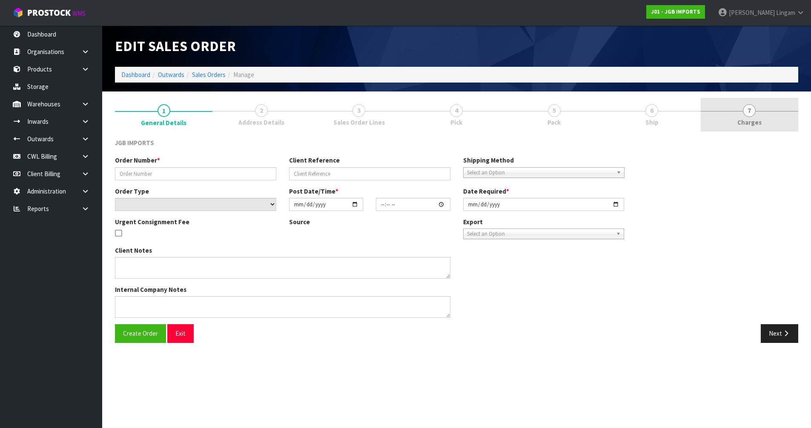
type input "A-425047"
type input "1543"
select select "number:0"
type input "[DATE]"
type input "16:09:00.000"
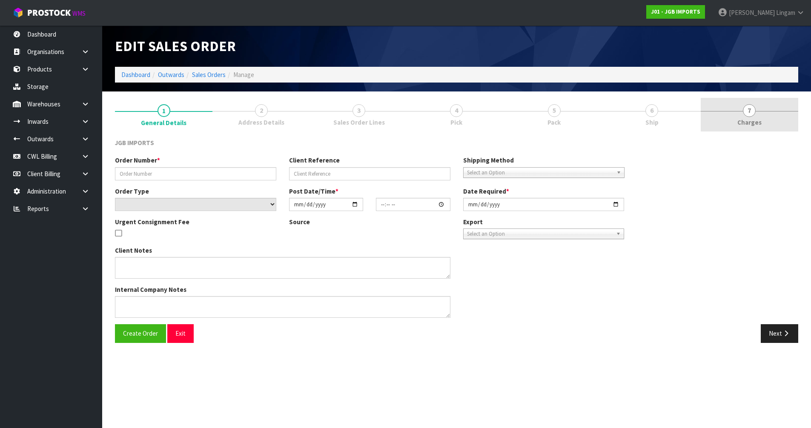
type input "[DATE]"
type textarea "PLEASE REQUEST ORDER NUMBER BY SENDING PRO-FORMA INVOICE TO: [EMAIL_ADDRESS][PE…"
type textarea "REMOVED 1 X JGB1202"
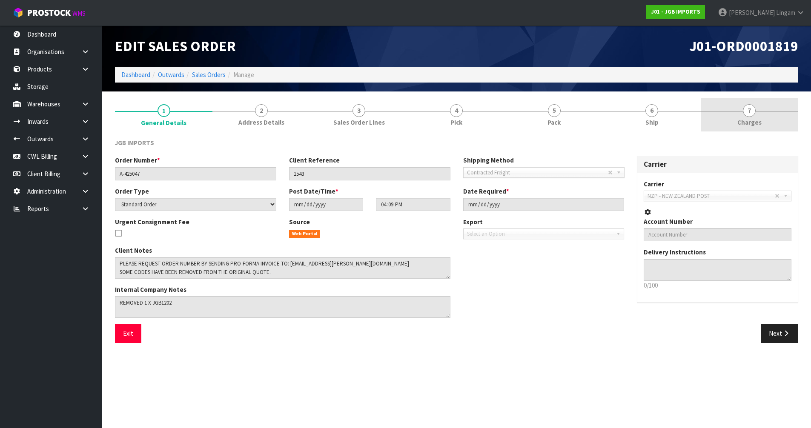
click at [745, 121] on span "Charges" at bounding box center [750, 122] width 24 height 9
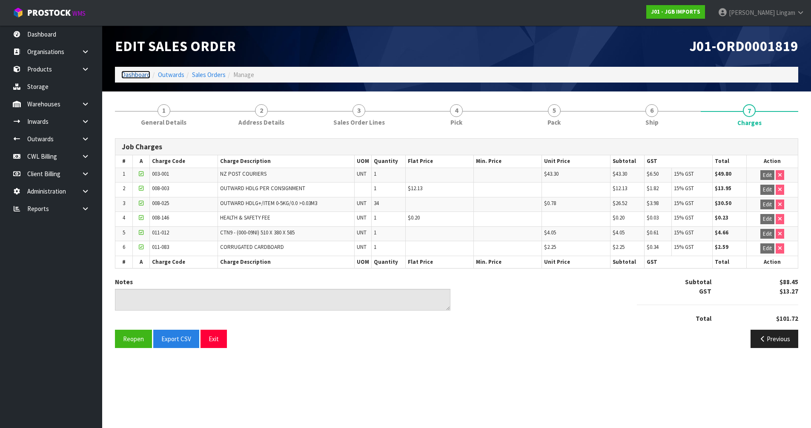
click at [132, 76] on link "Dashboard" at bounding box center [135, 75] width 29 height 8
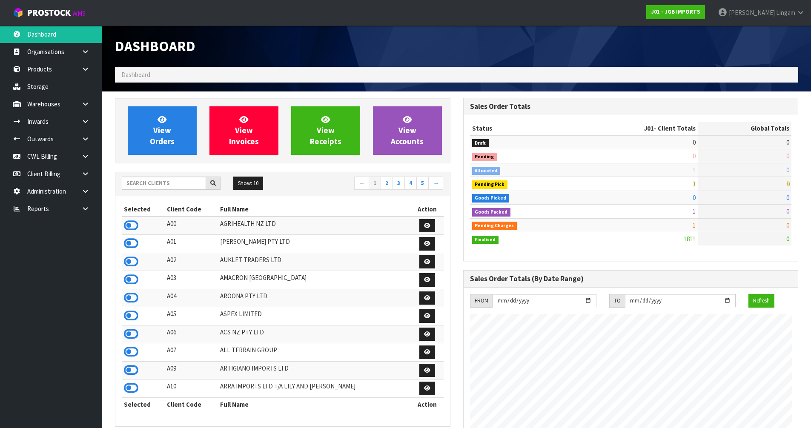
scroll to position [645, 348]
click at [188, 185] on input "text" at bounding box center [164, 183] width 84 height 13
click at [172, 181] on input "text" at bounding box center [164, 183] width 84 height 13
click at [172, 182] on input "text" at bounding box center [164, 183] width 84 height 13
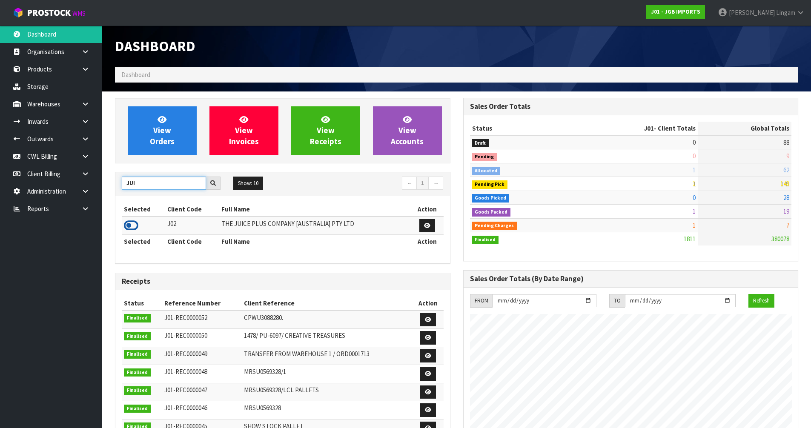
type input "JUI"
click at [131, 224] on icon at bounding box center [131, 225] width 14 height 13
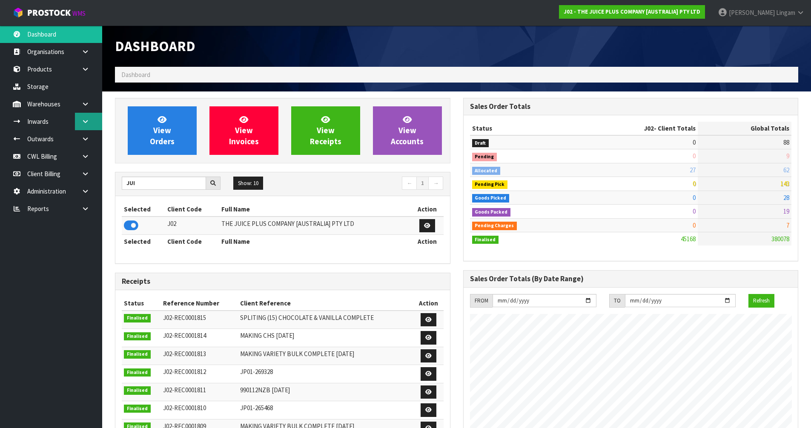
click at [85, 126] on link at bounding box center [88, 121] width 27 height 17
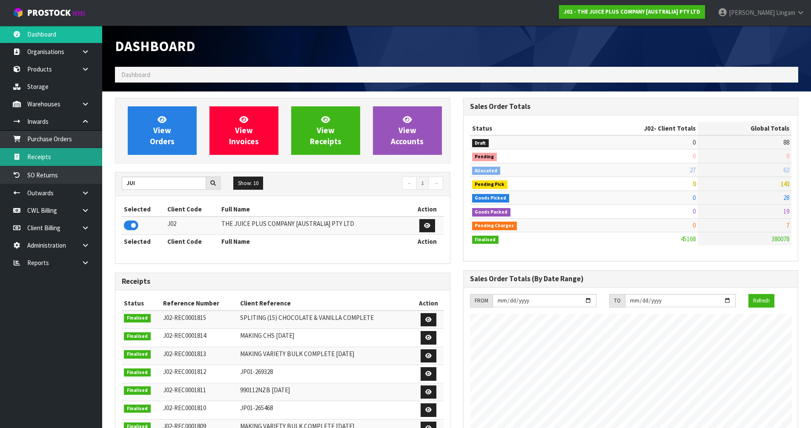
click at [54, 155] on link "Receipts" at bounding box center [51, 156] width 102 height 17
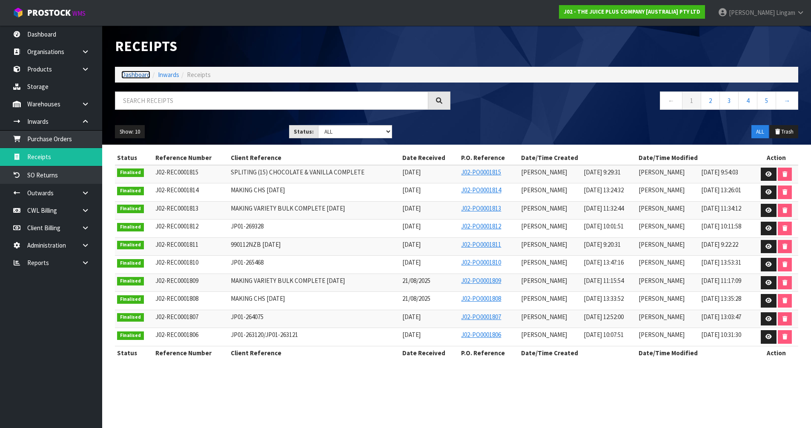
click at [125, 75] on link "Dashboard" at bounding box center [135, 75] width 29 height 8
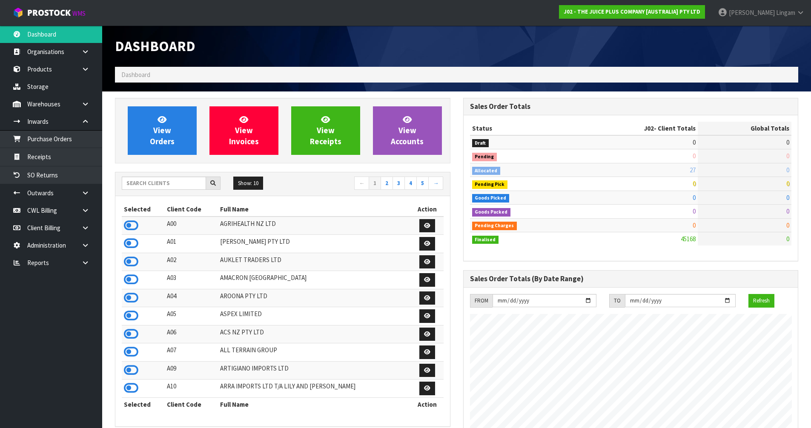
scroll to position [645, 348]
click at [173, 186] on input "text" at bounding box center [164, 183] width 84 height 13
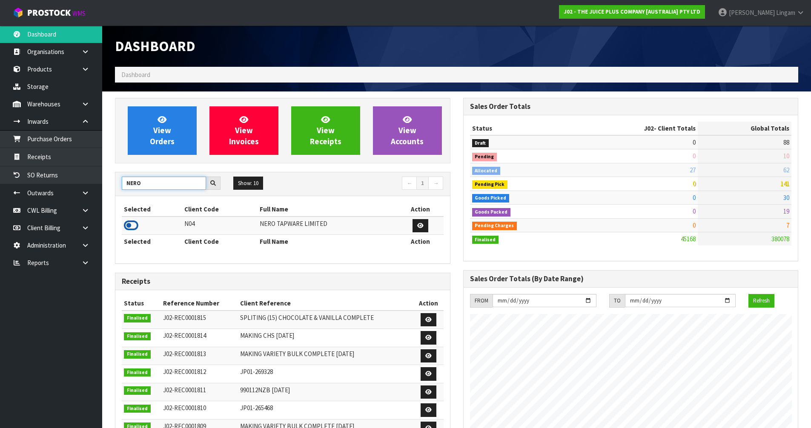
type input "NERO"
click at [125, 224] on icon at bounding box center [131, 225] width 14 height 13
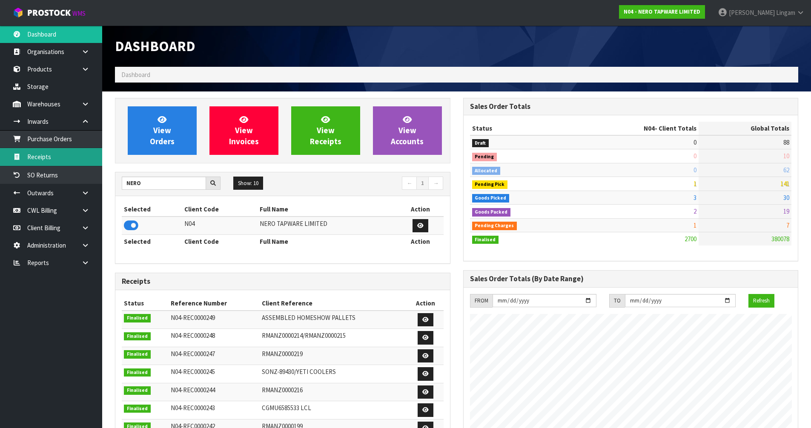
click at [59, 155] on link "Receipts" at bounding box center [51, 156] width 102 height 17
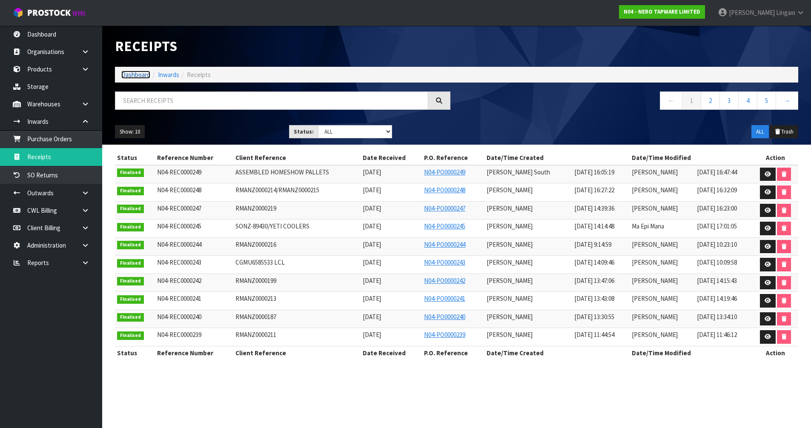
click at [137, 75] on link "Dashboard" at bounding box center [135, 75] width 29 height 8
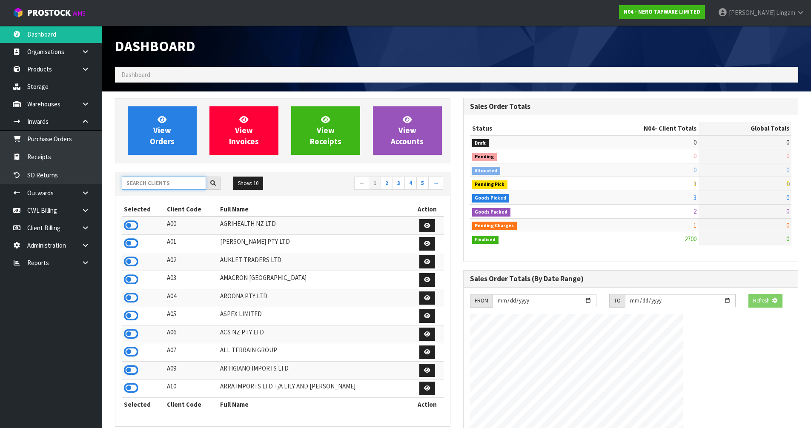
click at [163, 183] on input "text" at bounding box center [164, 183] width 84 height 13
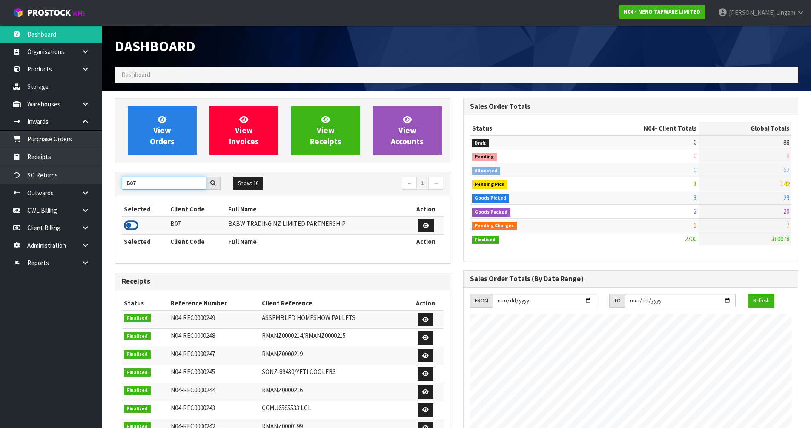
type input "B07"
click at [134, 225] on icon at bounding box center [131, 225] width 14 height 13
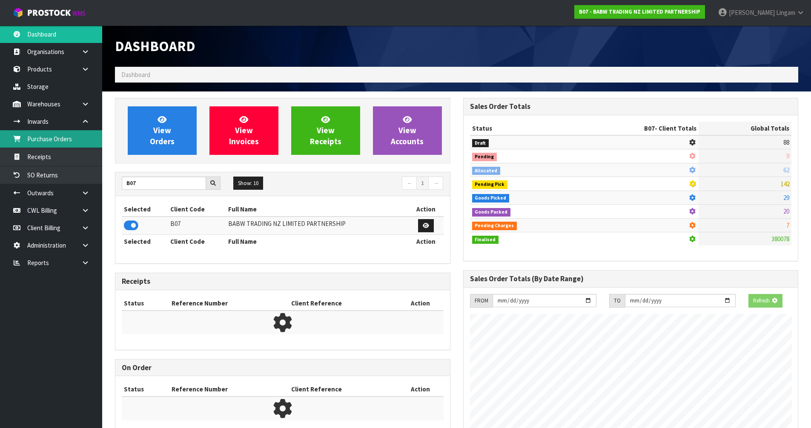
scroll to position [531, 348]
click at [59, 155] on link "Receipts" at bounding box center [51, 156] width 102 height 17
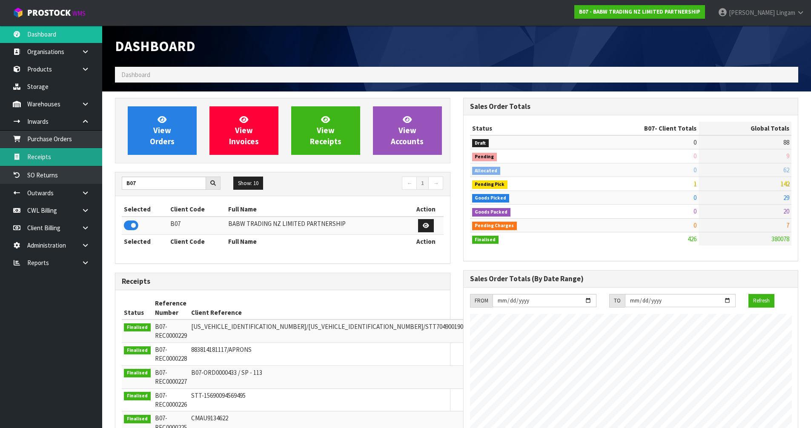
scroll to position [645, 348]
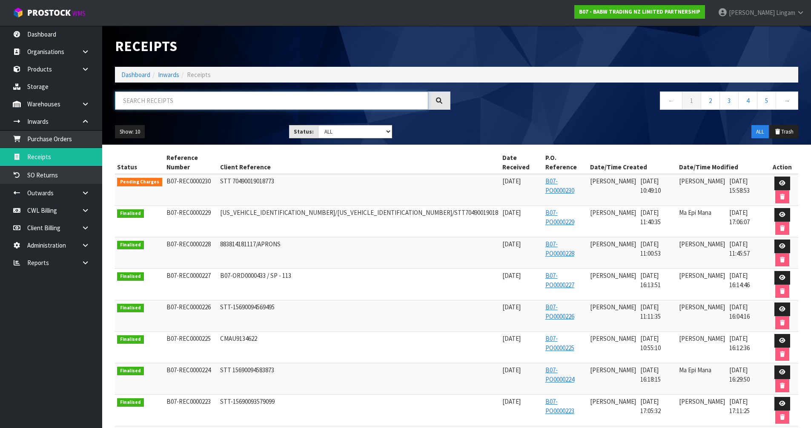
click at [228, 101] on input "text" at bounding box center [271, 101] width 313 height 18
click at [776, 177] on link at bounding box center [783, 184] width 16 height 14
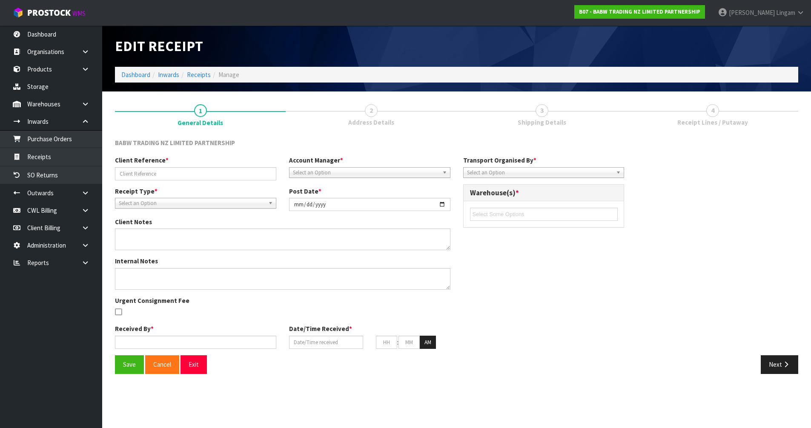
type input "STT 70490019018773"
type input "[DATE]"
type input "[PERSON_NAME]"
type input "[DATE]"
type input "10"
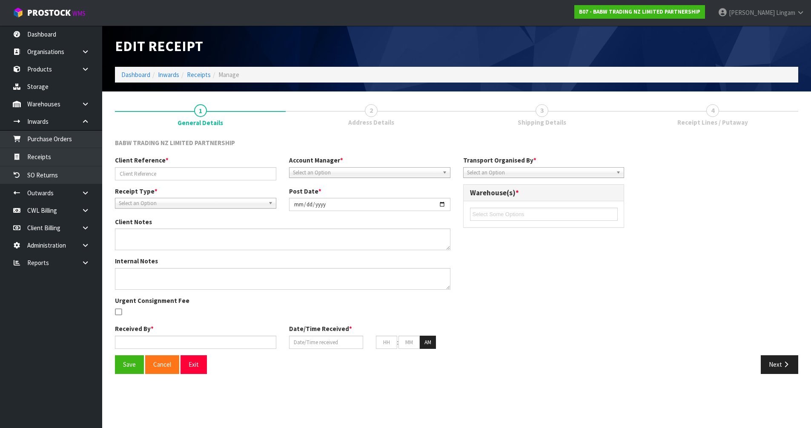
type input "49"
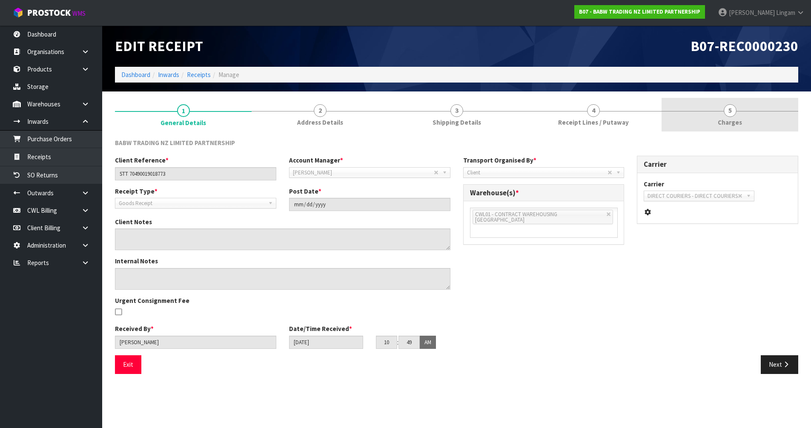
click at [759, 121] on link "5 [GEOGRAPHIC_DATA]" at bounding box center [730, 115] width 137 height 34
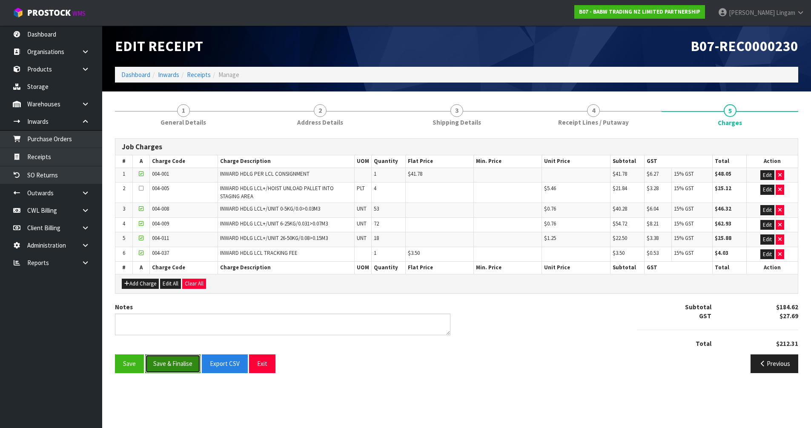
click at [169, 368] on button "Save & Finalise" at bounding box center [172, 364] width 55 height 18
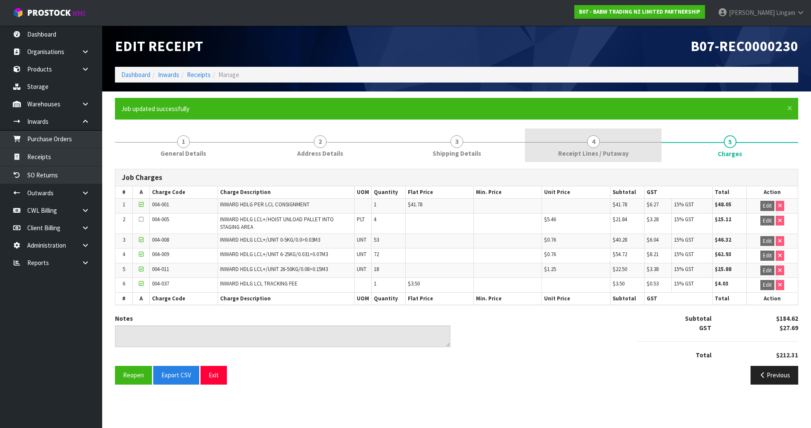
click at [588, 152] on span "Receipt Lines / Putaway" at bounding box center [593, 153] width 71 height 9
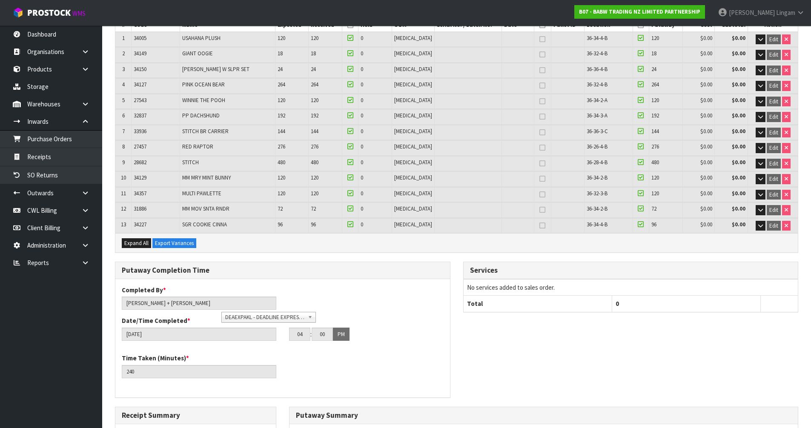
scroll to position [85, 0]
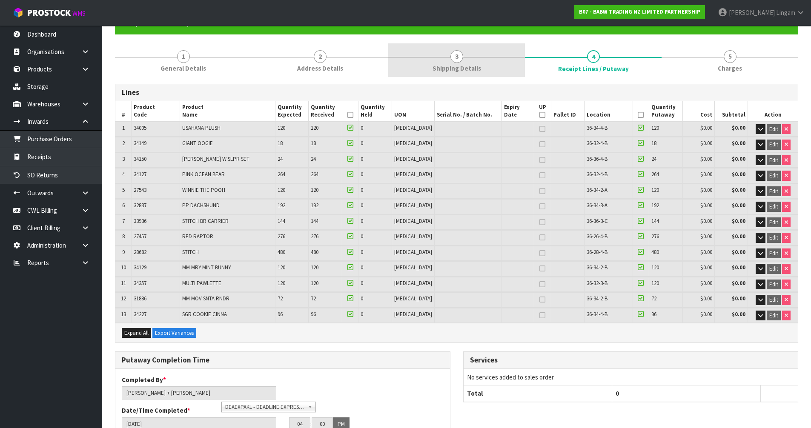
click at [493, 75] on link "3 Shipping Details" at bounding box center [456, 60] width 137 height 34
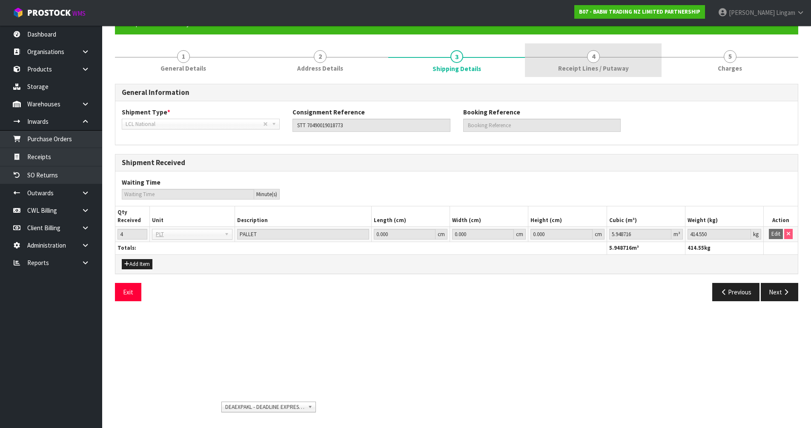
click at [573, 69] on span "Receipt Lines / Putaway" at bounding box center [593, 68] width 71 height 9
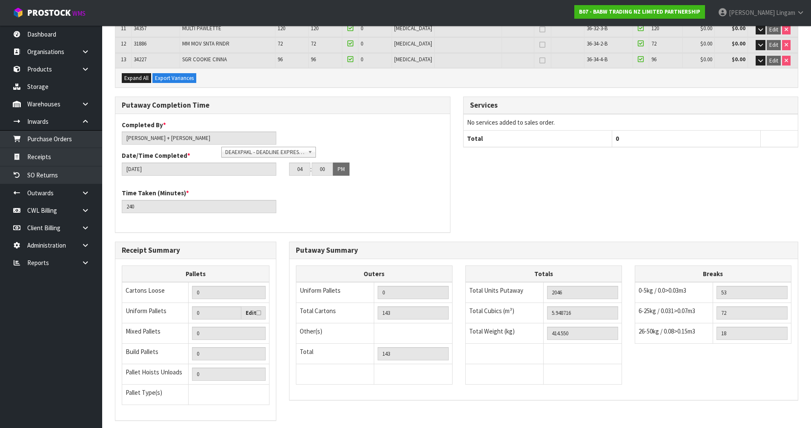
scroll to position [341, 0]
drag, startPoint x: 239, startPoint y: 288, endPoint x: 227, endPoint y: 351, distance: 63.8
click at [228, 357] on tbody "Cartons Loose 0 Uniform Pallets 0 Edit Mixed Pallets 0 Build Pallets 0 Pallet H…" at bounding box center [195, 343] width 147 height 123
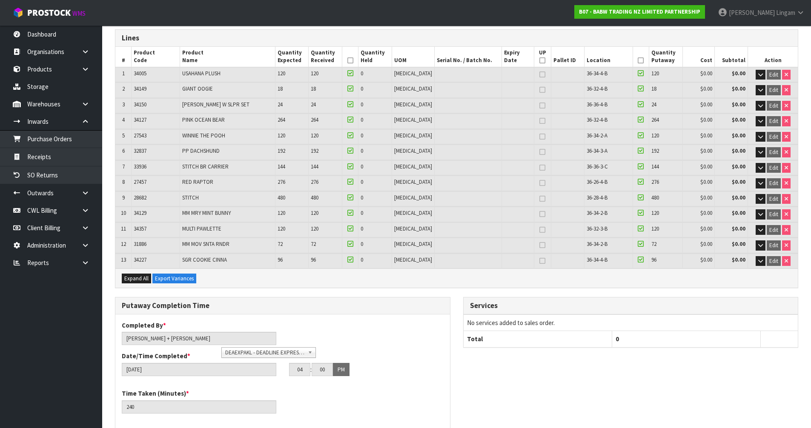
scroll to position [0, 0]
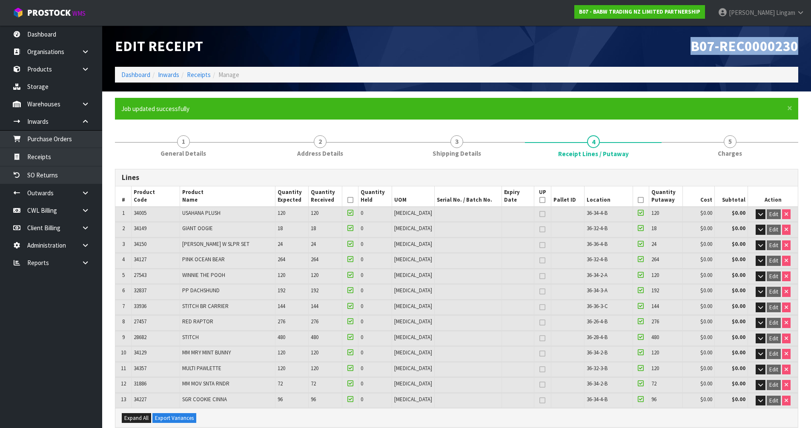
drag, startPoint x: 709, startPoint y: 45, endPoint x: 808, endPoint y: 46, distance: 98.4
click at [808, 46] on header "Edit Receipt B07-REC0000230 Dashboard Inwards Receipts Manage" at bounding box center [456, 59] width 709 height 66
copy span "B07-REC0000230"
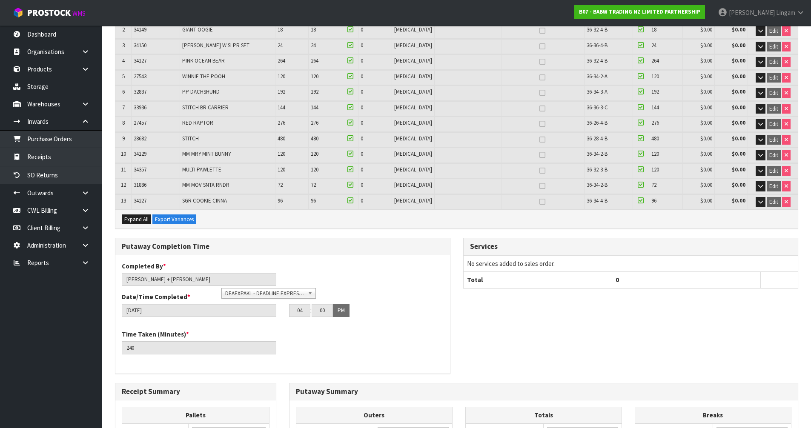
scroll to position [298, 0]
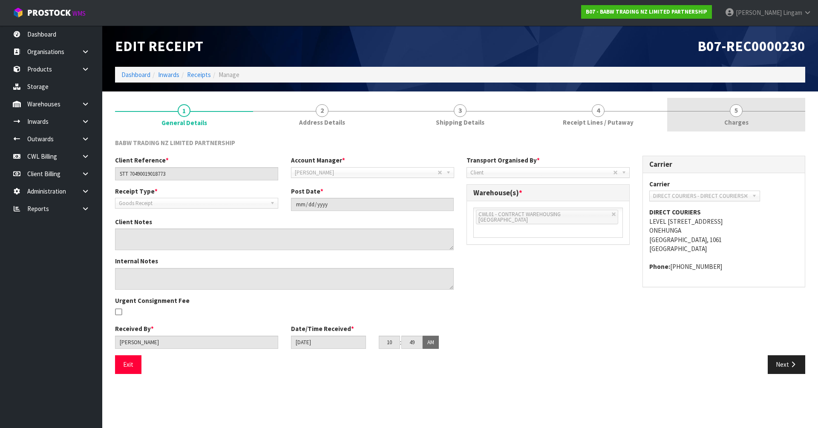
click at [769, 127] on link "5 [GEOGRAPHIC_DATA]" at bounding box center [736, 115] width 138 height 34
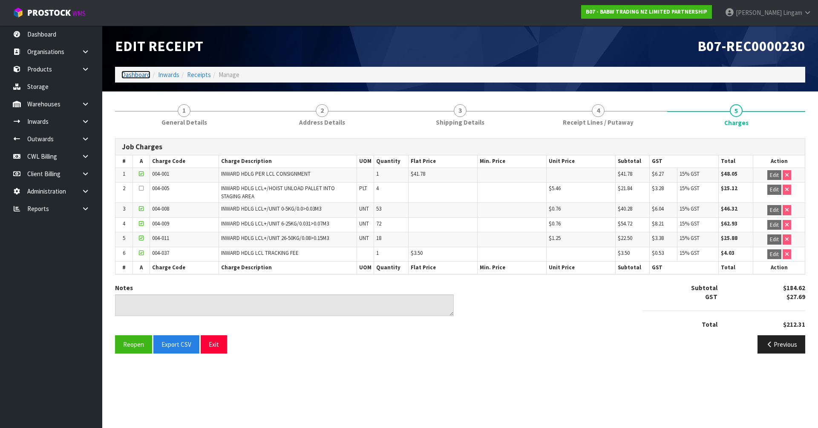
click at [132, 74] on link "Dashboard" at bounding box center [135, 75] width 29 height 8
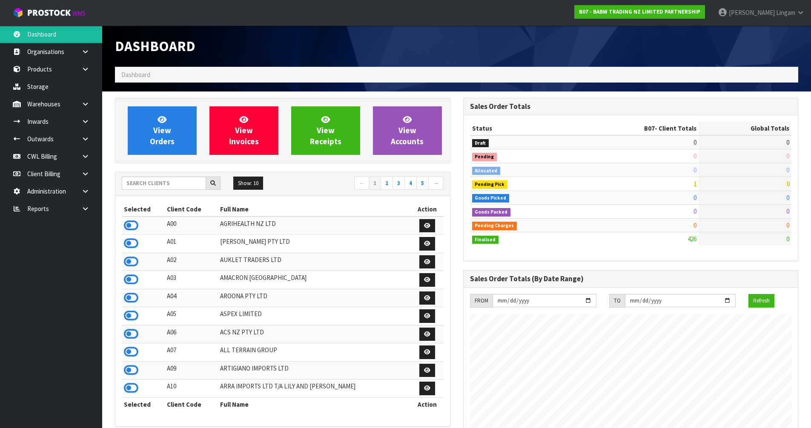
scroll to position [645, 348]
click at [185, 186] on input "text" at bounding box center [164, 183] width 84 height 13
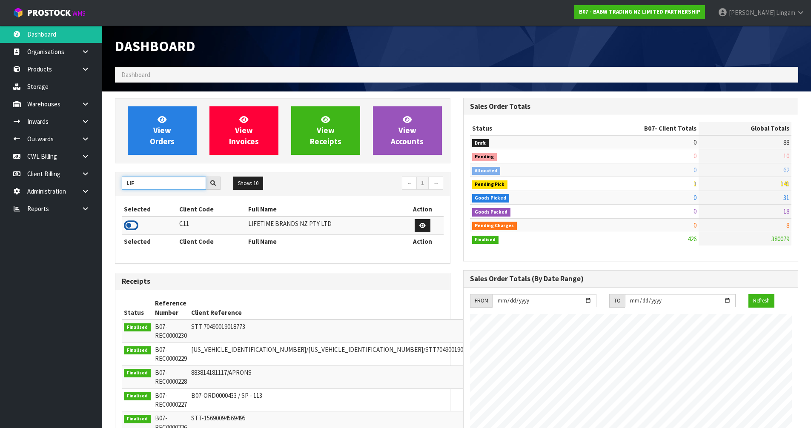
type input "LIF"
click at [133, 227] on icon at bounding box center [131, 225] width 14 height 13
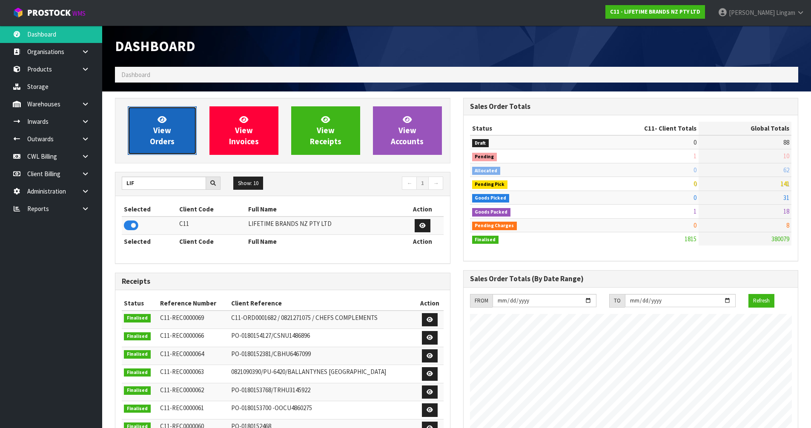
click at [150, 134] on link "View Orders" at bounding box center [162, 130] width 69 height 49
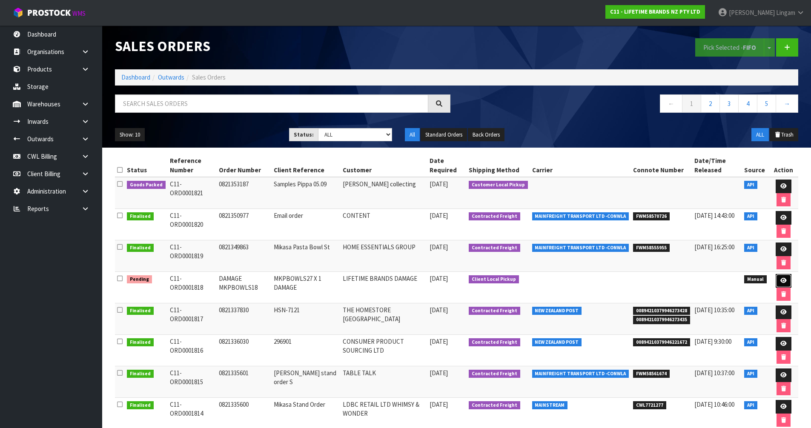
click at [781, 282] on icon at bounding box center [784, 281] width 6 height 6
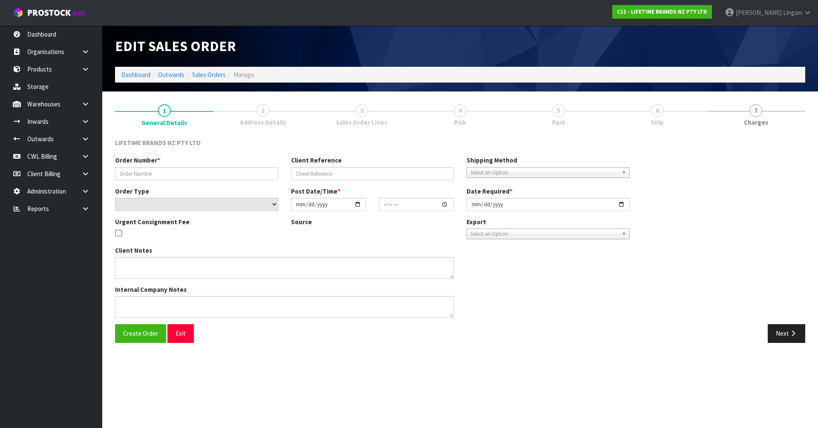
type input "DAMAGE MKPBOWLS18"
type input "MKPBOWLS27 X 1 DAMAGE"
select select "number:0"
type input "[DATE]"
type input "10:37:00.000"
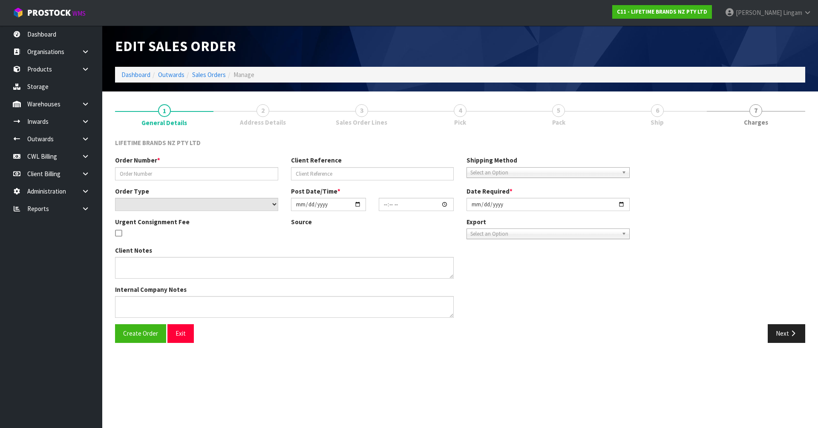
type input "[DATE]"
type textarea "HI VINEETA, X1 HAS BEEN REMOVED FROM THE SYSTEM."
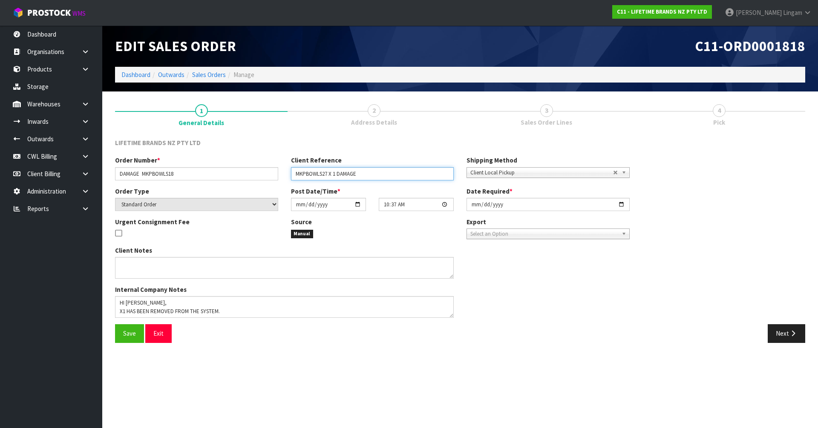
drag, startPoint x: 368, startPoint y: 175, endPoint x: 339, endPoint y: 174, distance: 29.4
click at [339, 174] on input "MKPBOWLS27 X 1 DAMAGE" at bounding box center [372, 173] width 163 height 13
click at [328, 174] on input "MKPBOWLS27 X 1 DAMAGE" at bounding box center [372, 173] width 163 height 13
type input "MKPBOWLS18 X 1 DAMAGE"
drag, startPoint x: 125, startPoint y: 333, endPoint x: 135, endPoint y: 329, distance: 10.1
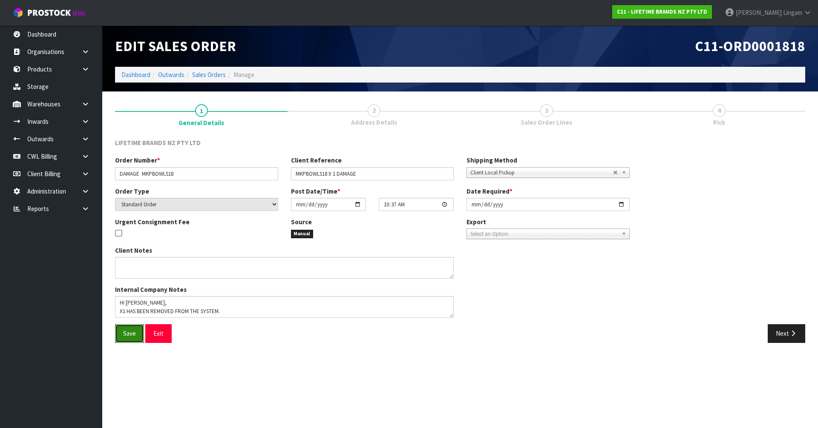
click at [126, 332] on span "Save" at bounding box center [129, 334] width 13 height 8
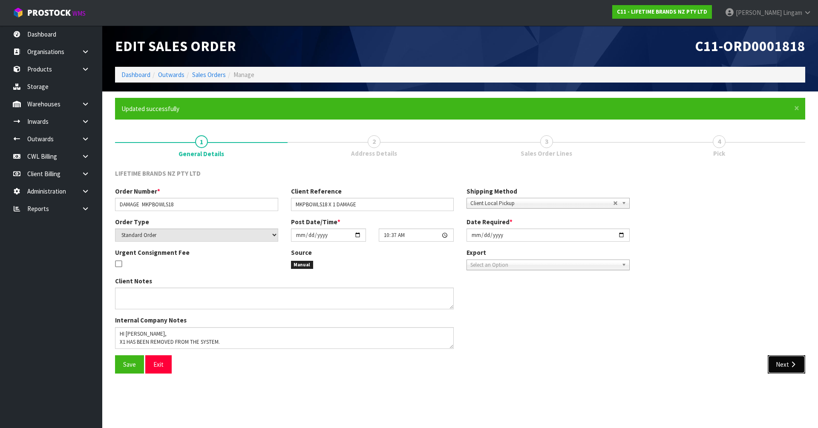
click at [778, 364] on button "Next" at bounding box center [786, 365] width 37 height 18
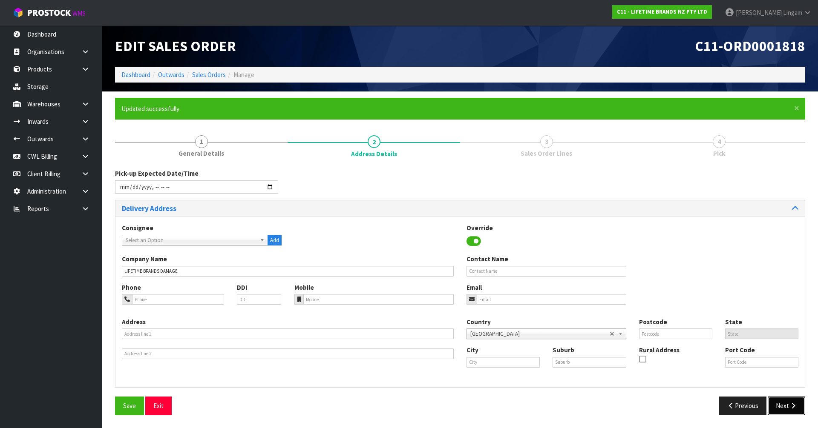
click at [789, 409] on icon "button" at bounding box center [793, 406] width 8 height 6
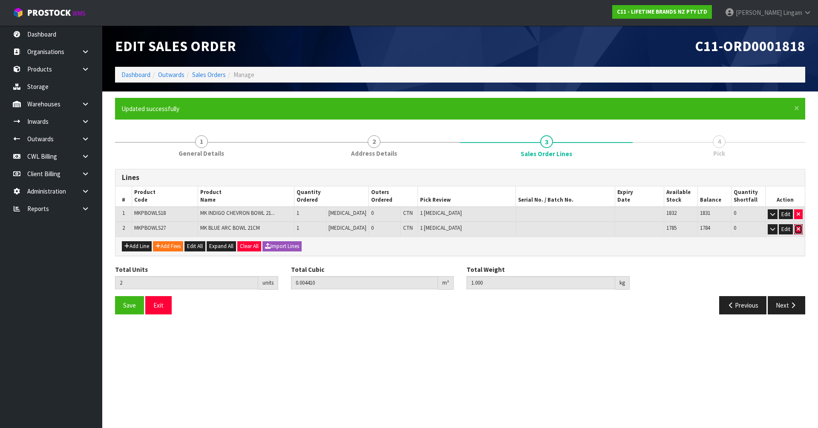
click at [801, 230] on button "button" at bounding box center [798, 229] width 9 height 10
type input "1"
type input "0.002205"
type input "0.5"
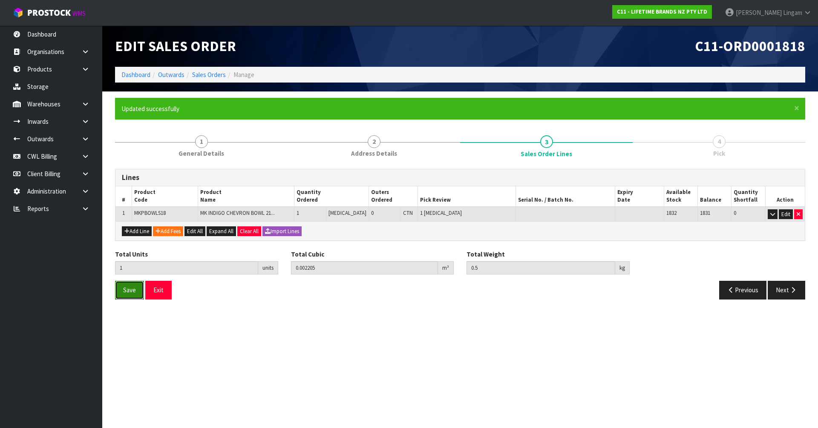
click at [132, 289] on span "Save" at bounding box center [129, 290] width 13 height 8
click at [778, 293] on button "Next" at bounding box center [786, 290] width 37 height 18
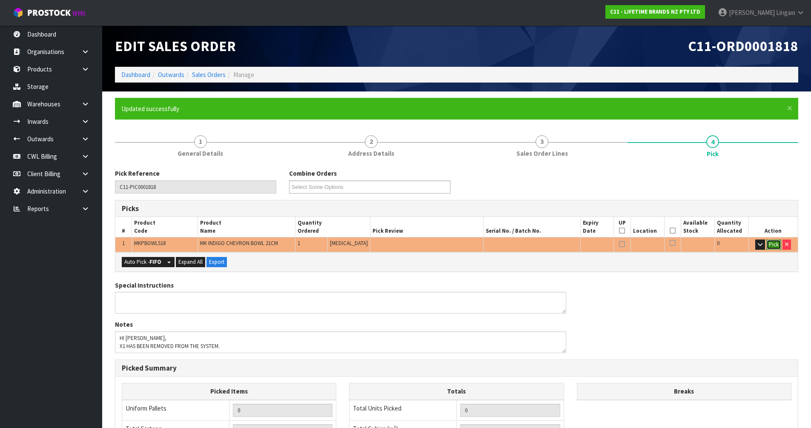
click at [769, 244] on button "Pick" at bounding box center [774, 245] width 15 height 10
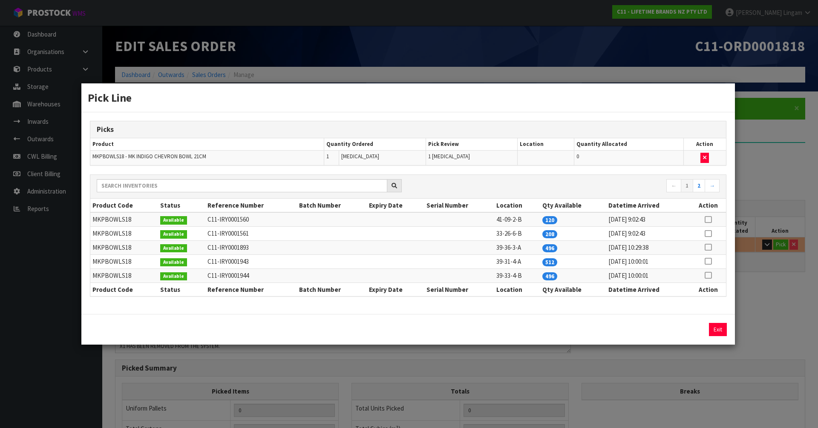
click at [706, 220] on icon at bounding box center [708, 220] width 7 height 0
click at [716, 331] on button "Exit" at bounding box center [717, 329] width 18 height 13
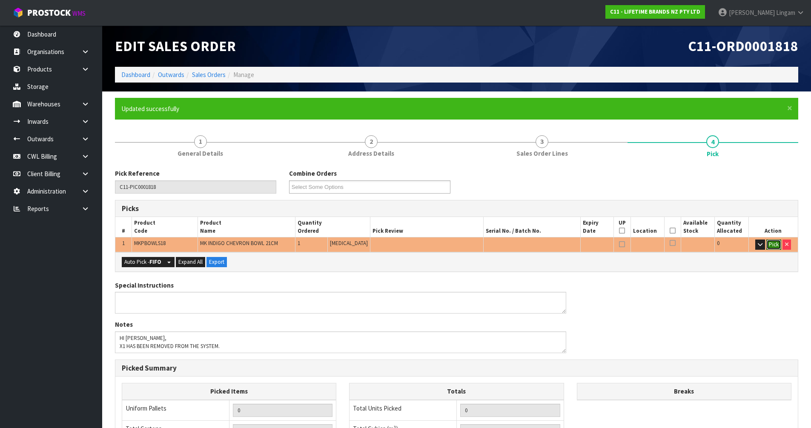
scroll to position [166, 0]
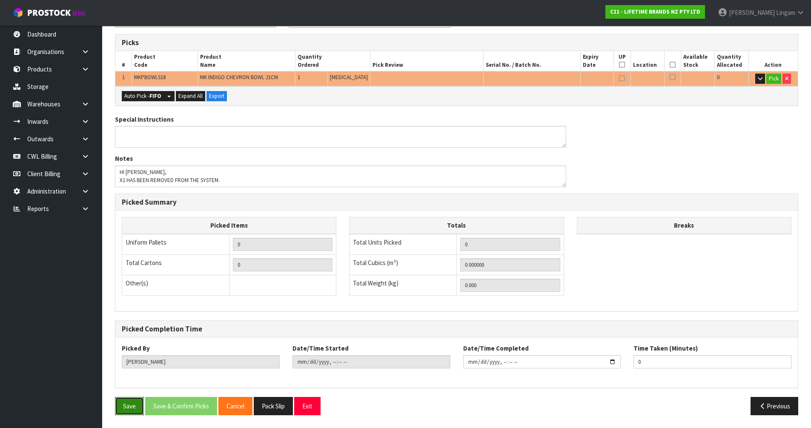
click at [122, 413] on button "Save" at bounding box center [129, 406] width 29 height 18
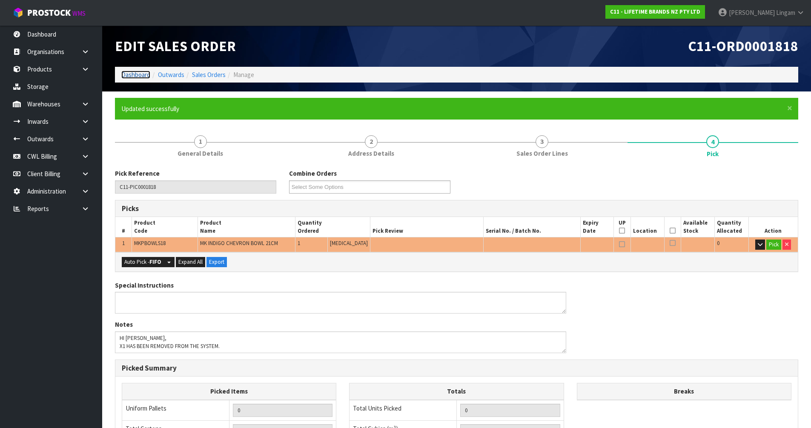
click at [129, 75] on link "Dashboard" at bounding box center [135, 75] width 29 height 8
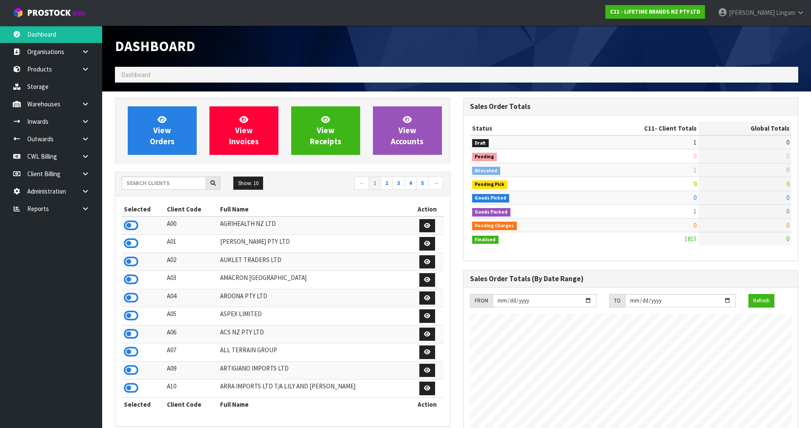
scroll to position [645, 348]
click at [170, 187] on input "text" at bounding box center [164, 183] width 84 height 13
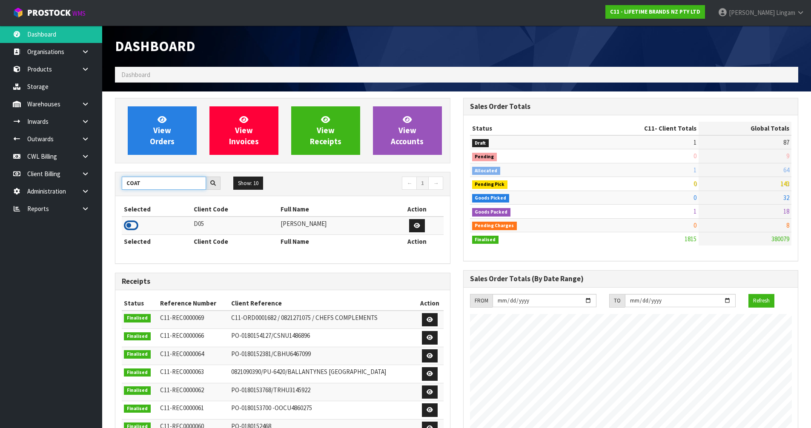
type input "COAT"
click at [132, 227] on icon at bounding box center [131, 225] width 14 height 13
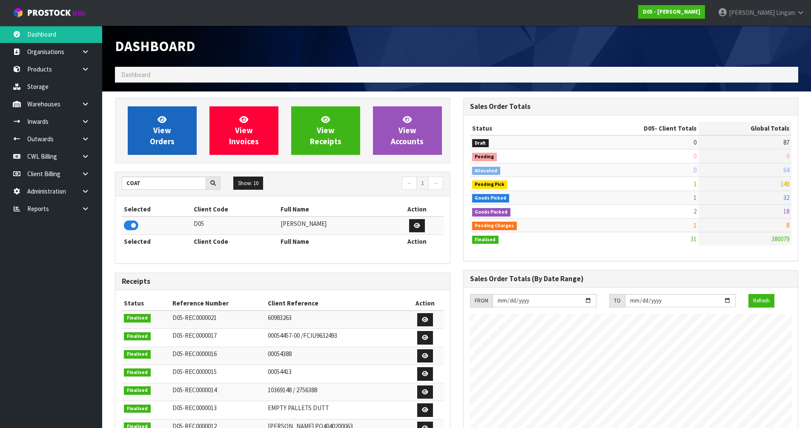
scroll to position [691, 348]
click at [160, 144] on span "View Orders" at bounding box center [162, 131] width 25 height 32
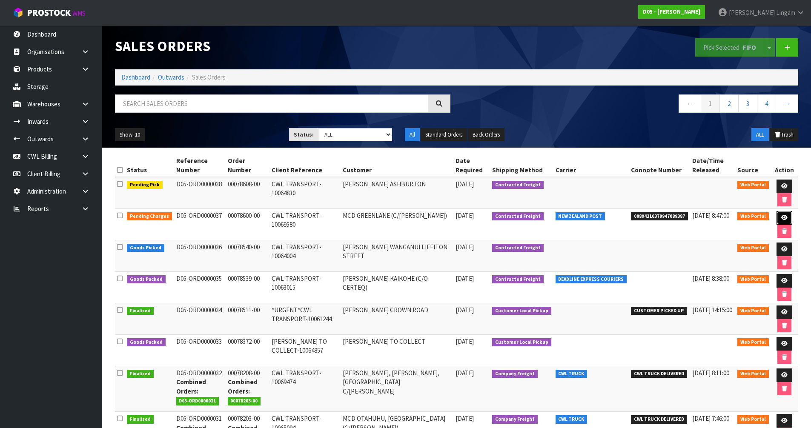
click at [788, 221] on link at bounding box center [785, 218] width 16 height 14
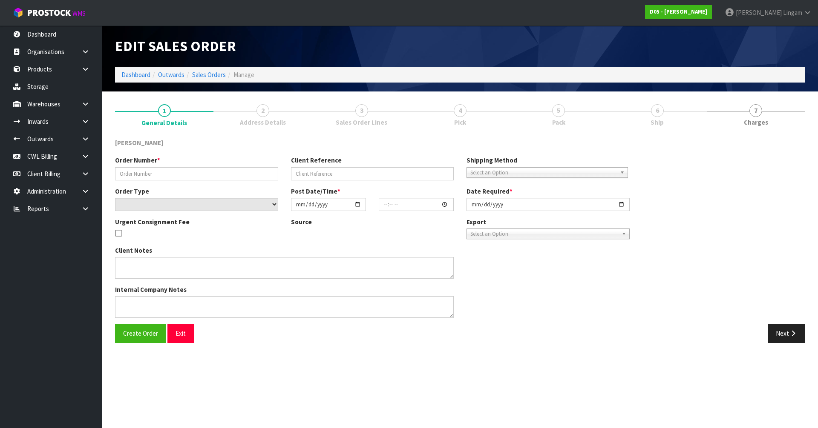
type input "00078600-00"
type input "CWL TRANSPORT-10069580"
select select "number:0"
type input "[DATE]"
type input "12:00:00.000"
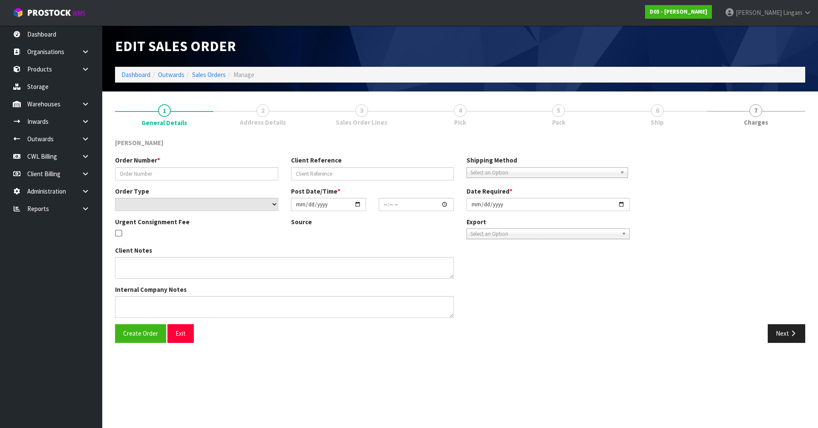
type input "[DATE]"
type textarea "FORKLIFT ON SITE DDD 8/9"
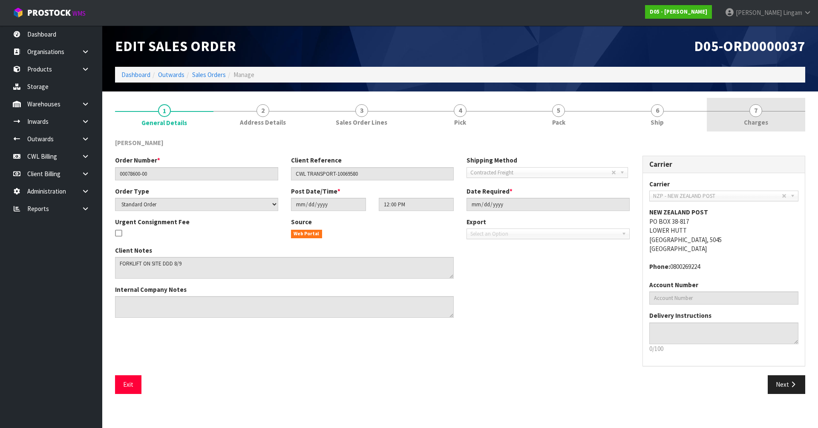
click at [761, 119] on span "Charges" at bounding box center [756, 122] width 24 height 9
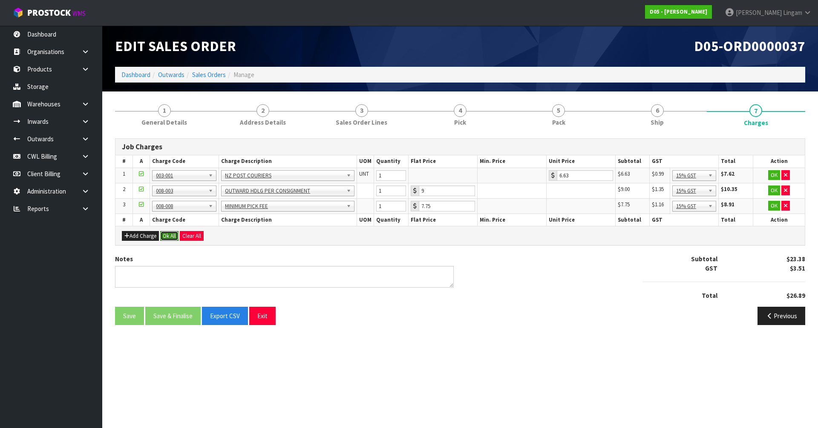
click at [173, 235] on button "Ok All" at bounding box center [169, 236] width 18 height 10
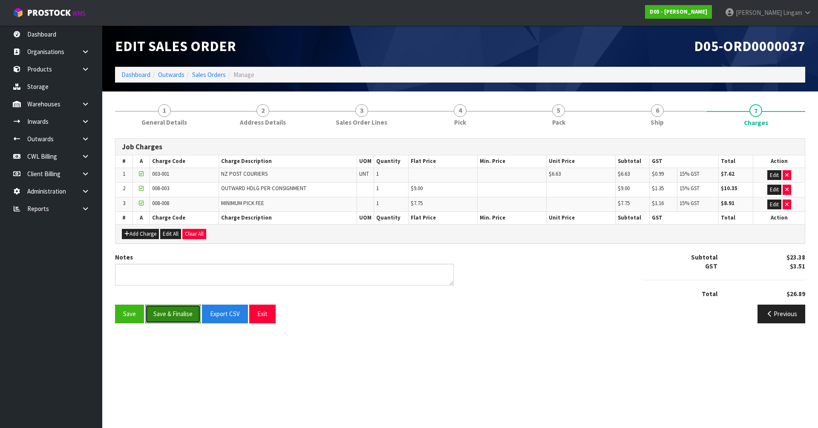
click at [173, 312] on button "Save & Finalise" at bounding box center [172, 314] width 55 height 18
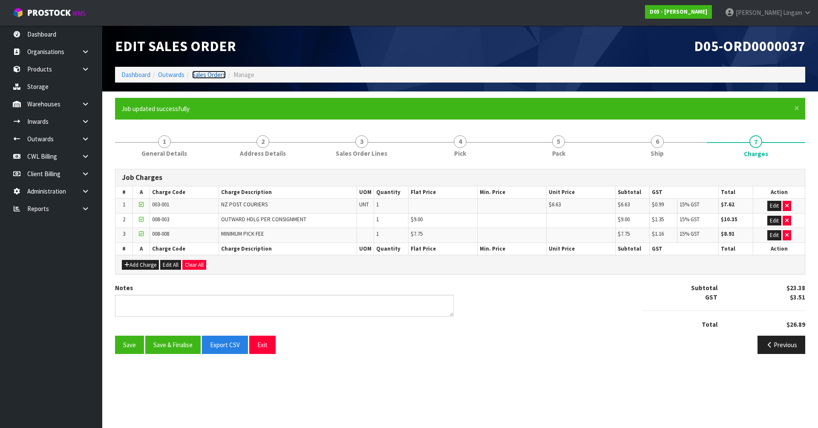
click at [206, 75] on link "Sales Orders" at bounding box center [209, 75] width 34 height 8
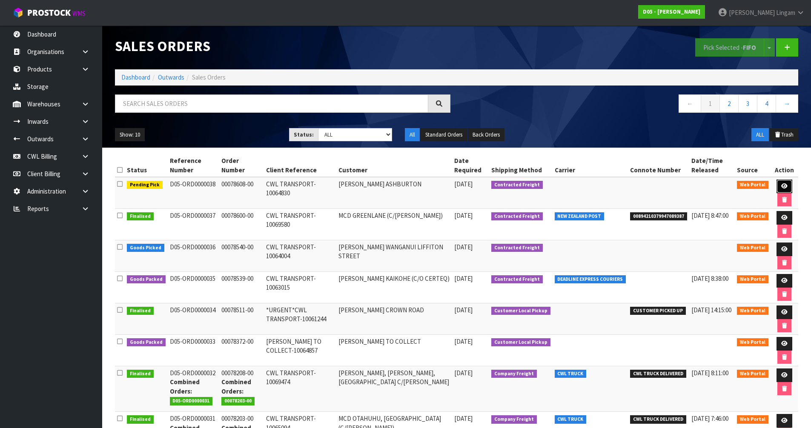
click at [782, 186] on icon at bounding box center [785, 187] width 6 height 6
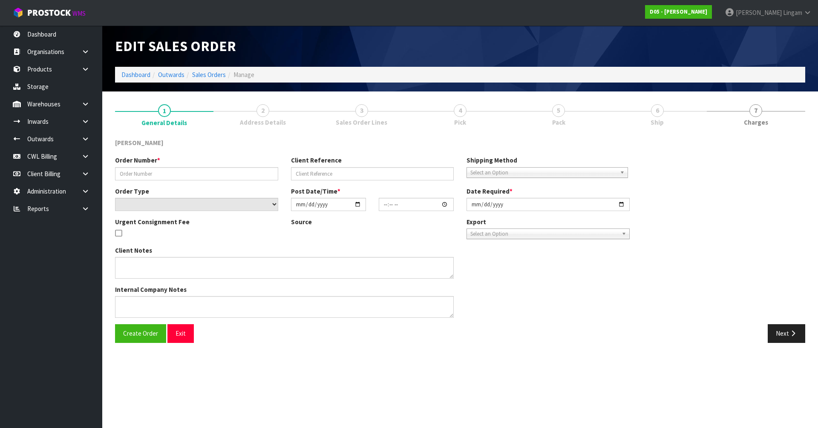
type input "00078608-00"
type input "CWL TRANSPORT-10064830"
select select "number:0"
type input "[DATE]"
type input "17:26:00.000"
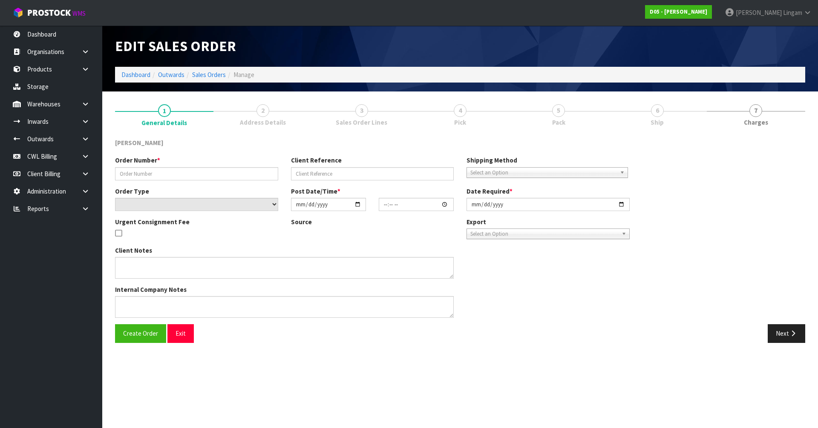
type input "2025-09-15"
type textarea "NO FORKLIFT -PLEASE DELIVER BY DDD 15/9"
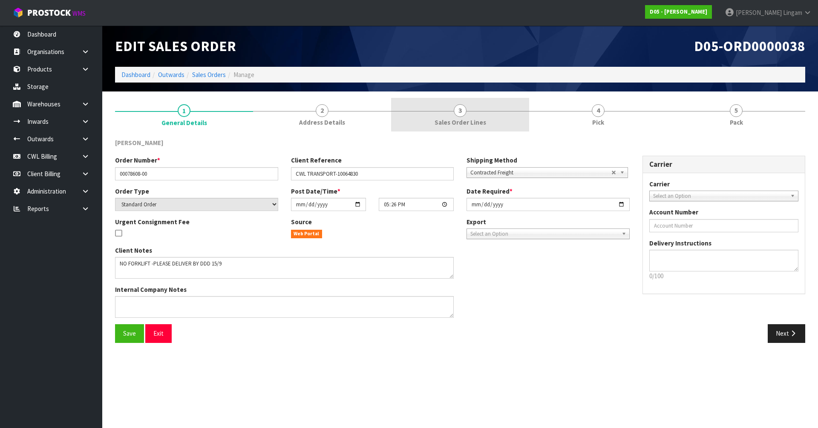
click at [474, 125] on span "Sales Order Lines" at bounding box center [460, 122] width 52 height 9
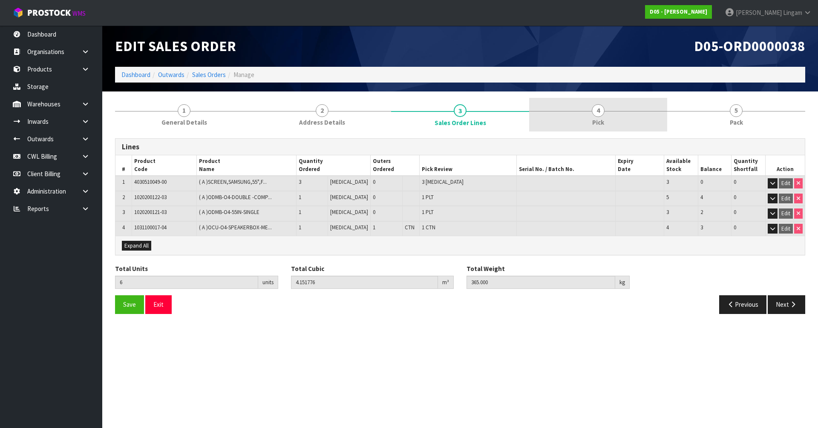
click at [619, 117] on link "4 Pick" at bounding box center [598, 115] width 138 height 34
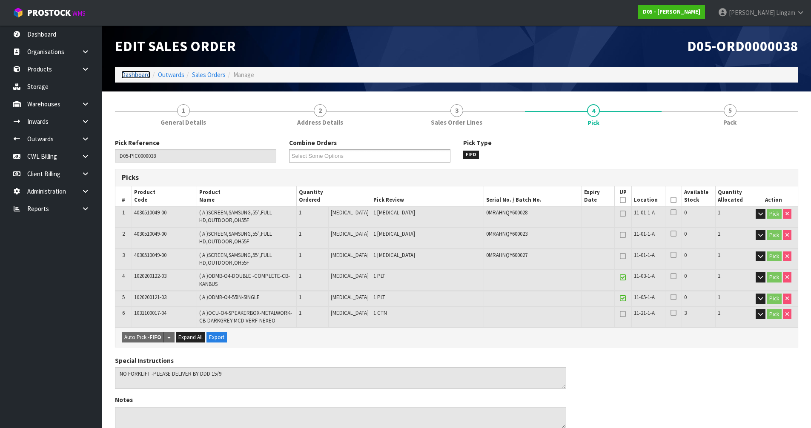
click at [135, 75] on link "Dashboard" at bounding box center [135, 75] width 29 height 8
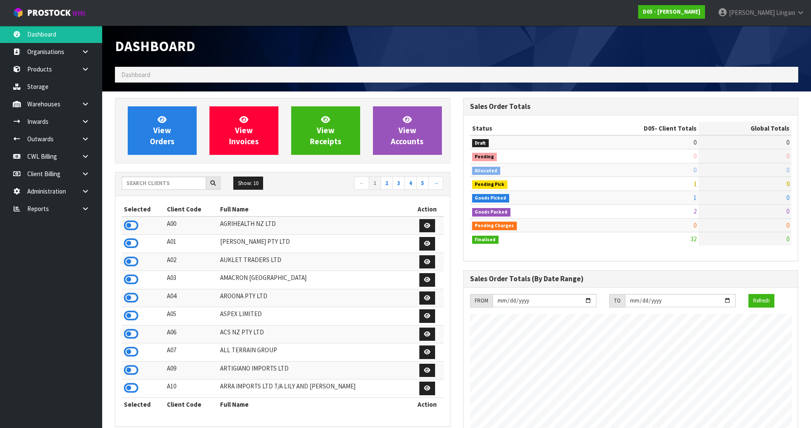
scroll to position [691, 348]
click at [136, 138] on link "View Orders" at bounding box center [162, 130] width 69 height 49
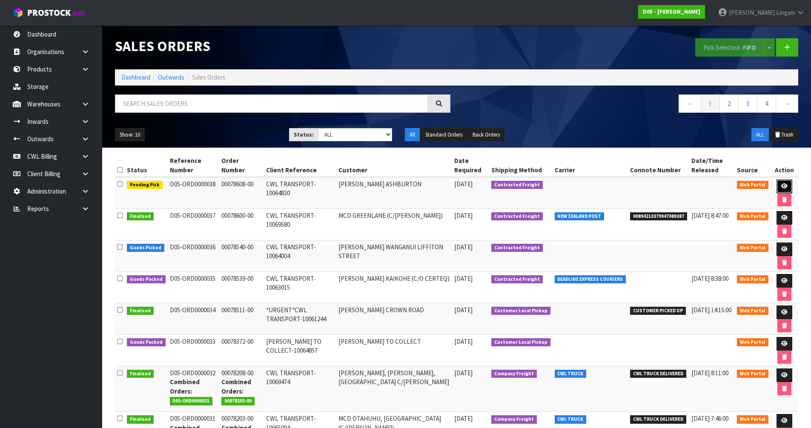
click at [785, 184] on icon at bounding box center [785, 187] width 6 height 6
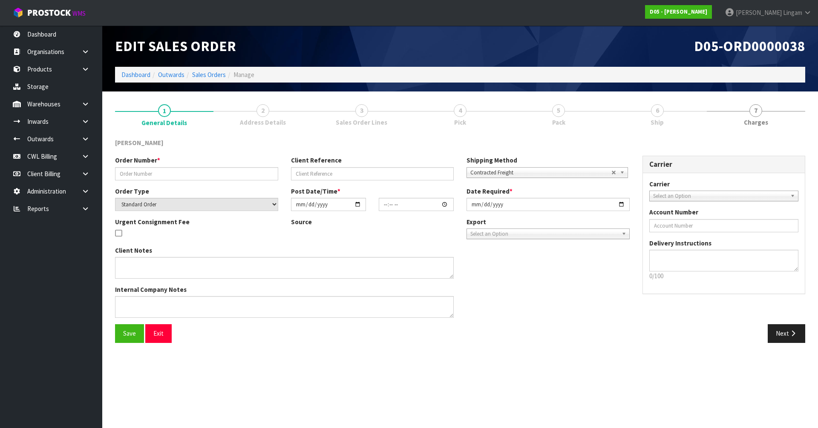
type input "00078608-00"
type input "CWL TRANSPORT-10064830"
select select "number:0"
type input "[DATE]"
type input "17:26:00.000"
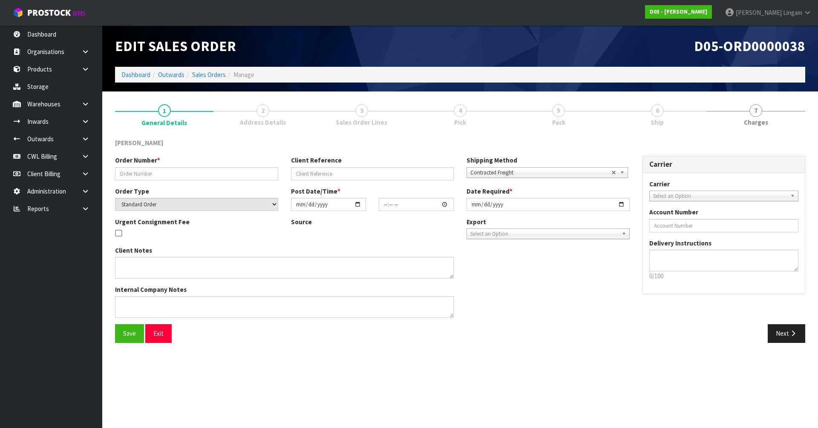
type input "2025-09-15"
type textarea "NO FORKLIFT -PLEASE DELIVER BY DDD 15/9"
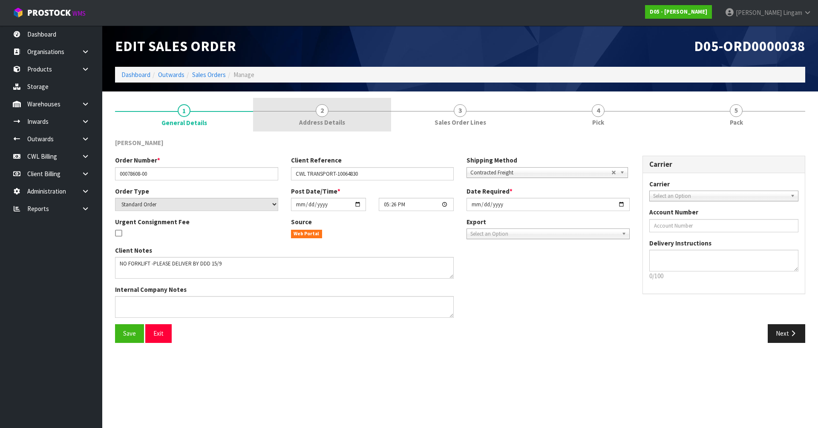
click at [326, 124] on span "Address Details" at bounding box center [322, 122] width 46 height 9
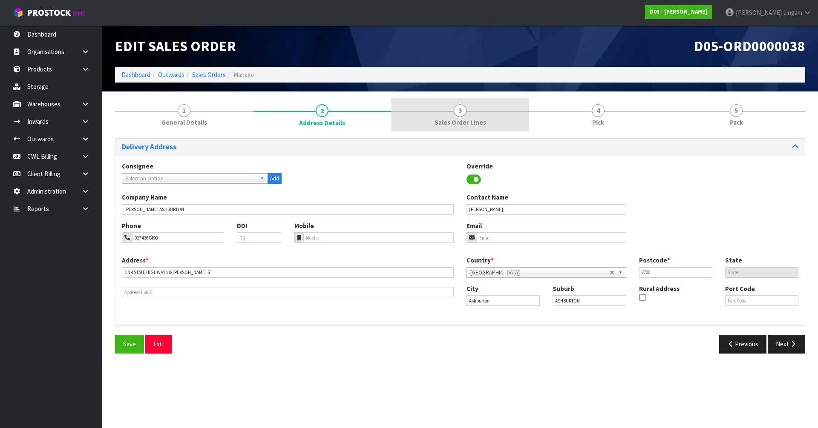
click at [480, 118] on span "Sales Order Lines" at bounding box center [460, 122] width 52 height 9
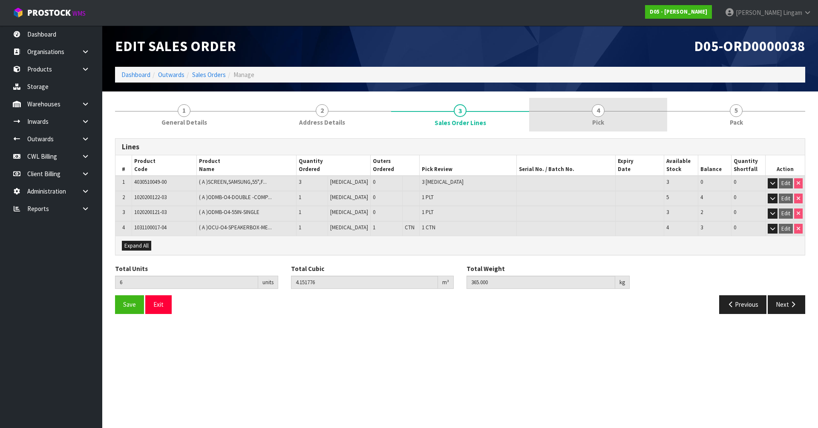
click at [589, 118] on link "4 Pick" at bounding box center [598, 115] width 138 height 34
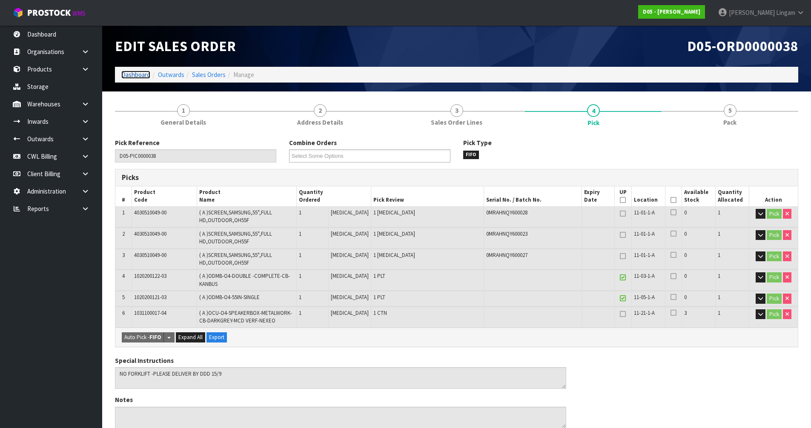
click at [128, 75] on link "Dashboard" at bounding box center [135, 75] width 29 height 8
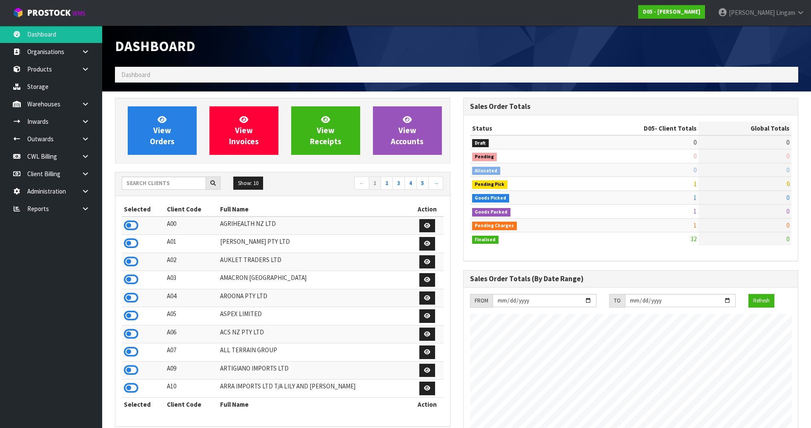
scroll to position [691, 348]
click at [173, 186] on input "text" at bounding box center [164, 183] width 84 height 13
click at [172, 138] on span "View Orders" at bounding box center [162, 131] width 25 height 32
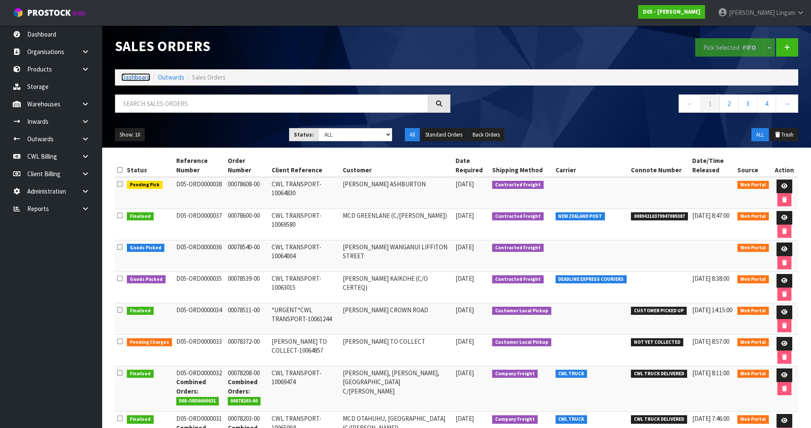
click at [135, 78] on link "Dashboard" at bounding box center [135, 77] width 29 height 8
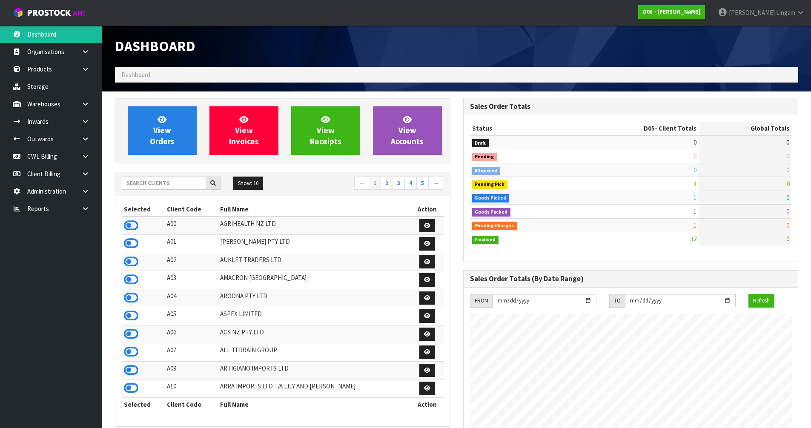
scroll to position [691, 348]
click at [192, 188] on input "text" at bounding box center [164, 183] width 84 height 13
click at [189, 185] on input "text" at bounding box center [164, 183] width 84 height 13
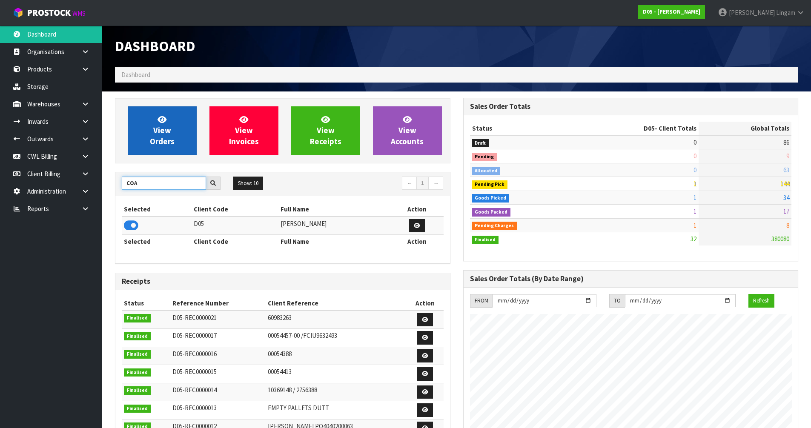
type input "COA"
click at [167, 119] on link "View Orders" at bounding box center [162, 130] width 69 height 49
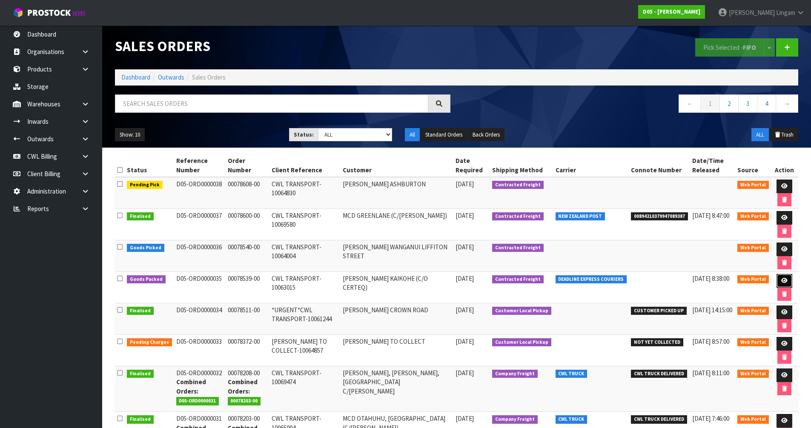
click at [784, 278] on link at bounding box center [785, 281] width 16 height 14
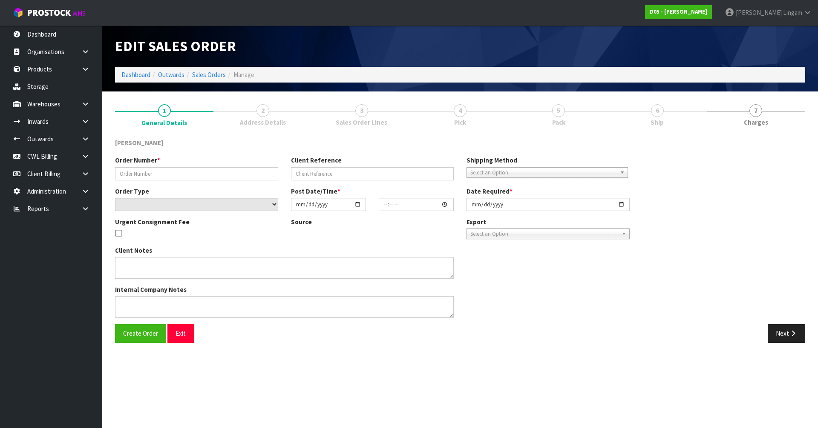
type input "00078539-00"
type input "CWL TRANSPORT-10063015"
select select "number:0"
type input "[DATE]"
type input "12:38:00.000"
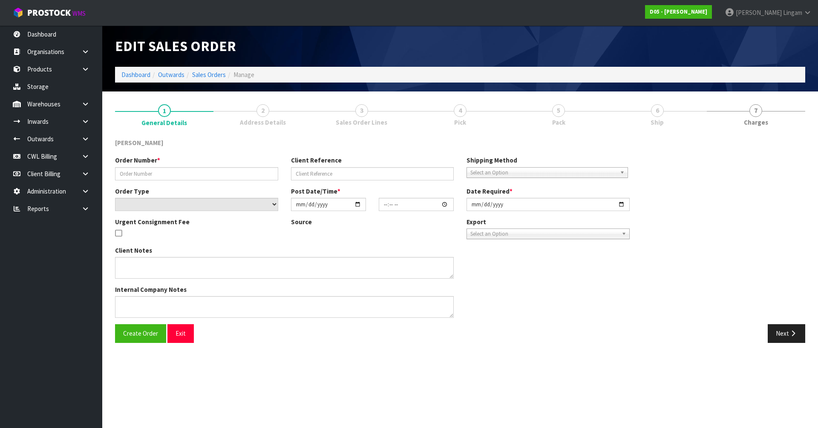
type input "[DATE]"
type textarea "NO FORKLIFT - DDD 12/9 - PLEASE DELIVER ON THE 12/9"
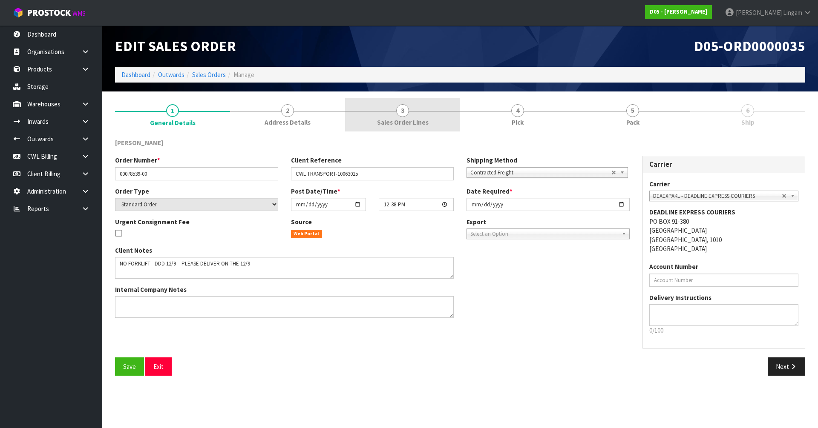
click at [397, 125] on span "Sales Order Lines" at bounding box center [403, 122] width 52 height 9
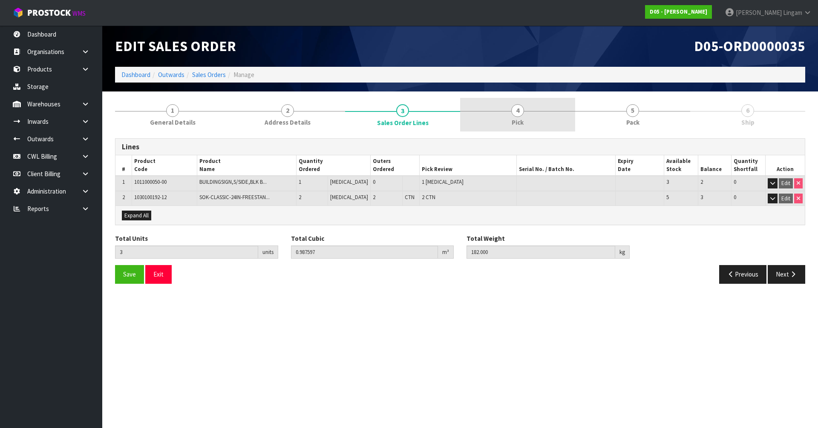
click at [540, 124] on link "4 Pick" at bounding box center [517, 115] width 115 height 34
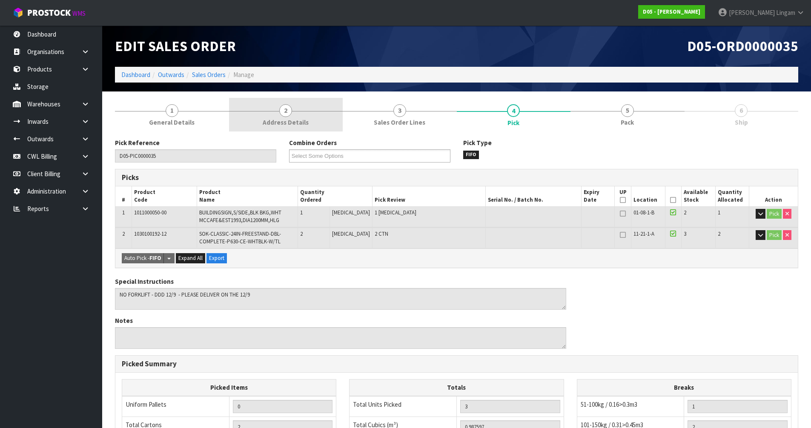
click at [289, 118] on span "Address Details" at bounding box center [286, 122] width 46 height 9
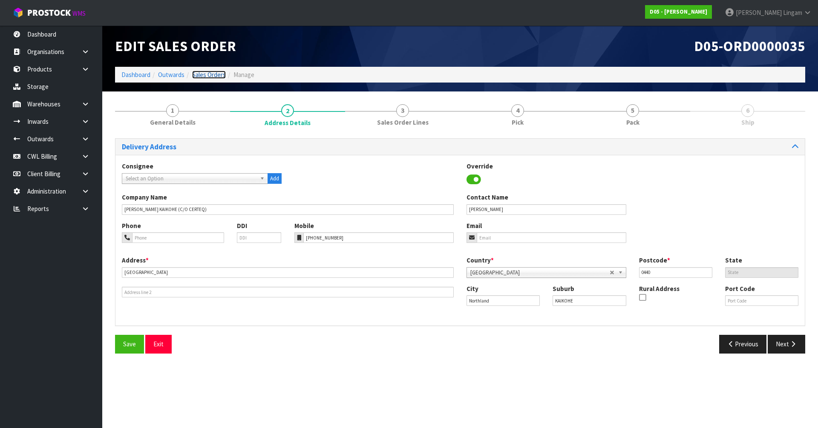
click at [210, 73] on link "Sales Orders" at bounding box center [209, 75] width 34 height 8
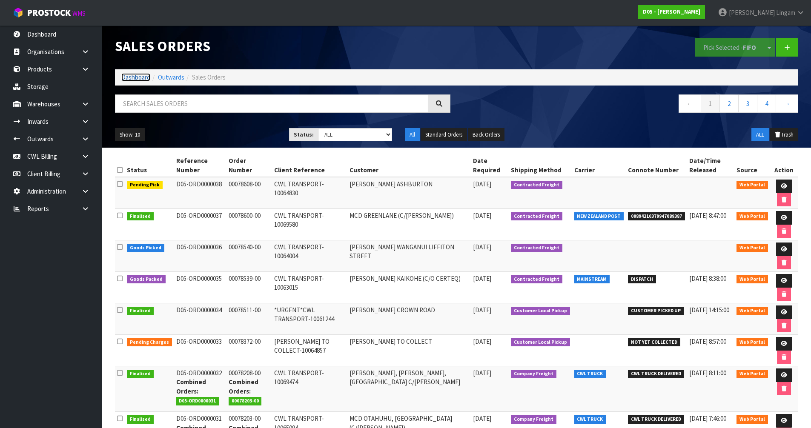
click at [129, 79] on link "Dashboard" at bounding box center [135, 77] width 29 height 8
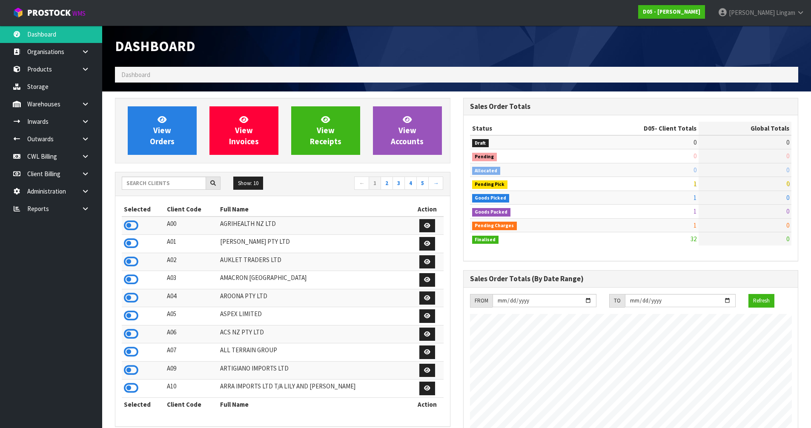
scroll to position [691, 348]
